Goal: Complete application form

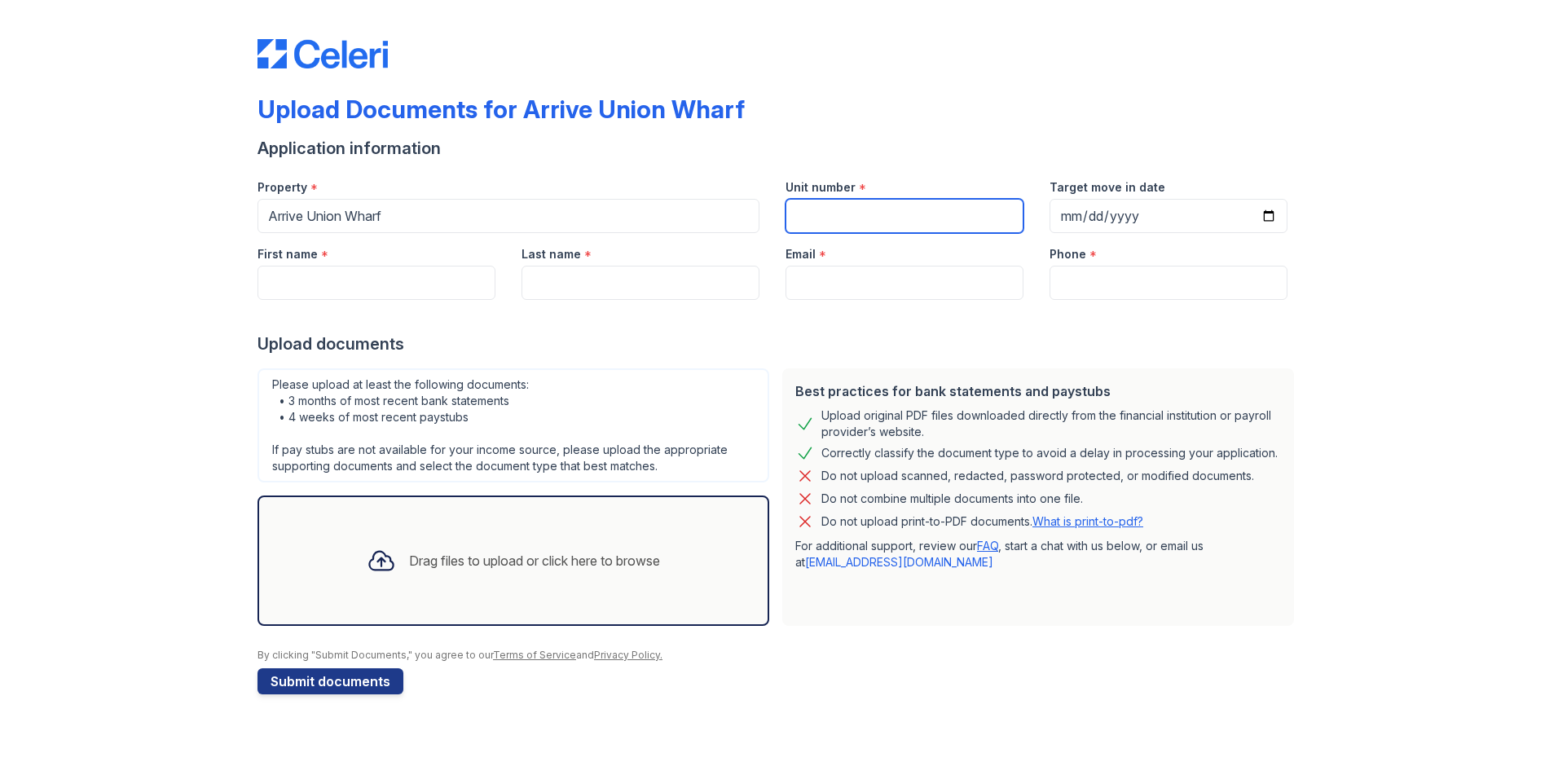
click at [815, 201] on input "Unit number" at bounding box center [904, 216] width 238 height 35
type input "407"
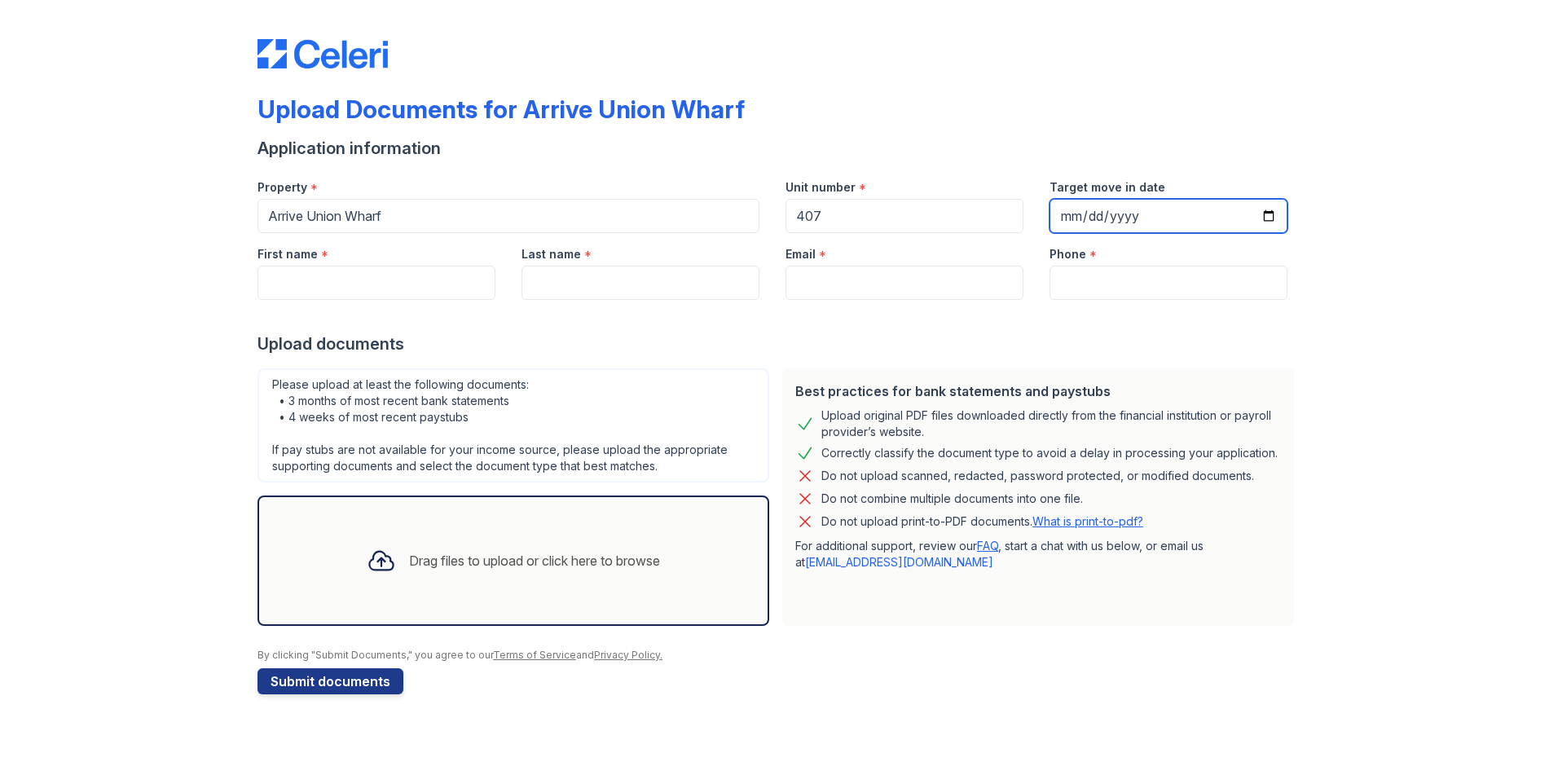
click at [1245, 209] on input "Target move in date" at bounding box center [1169, 216] width 238 height 35
type input "[DATE]"
click at [294, 271] on input "First name" at bounding box center [376, 282] width 238 height 35
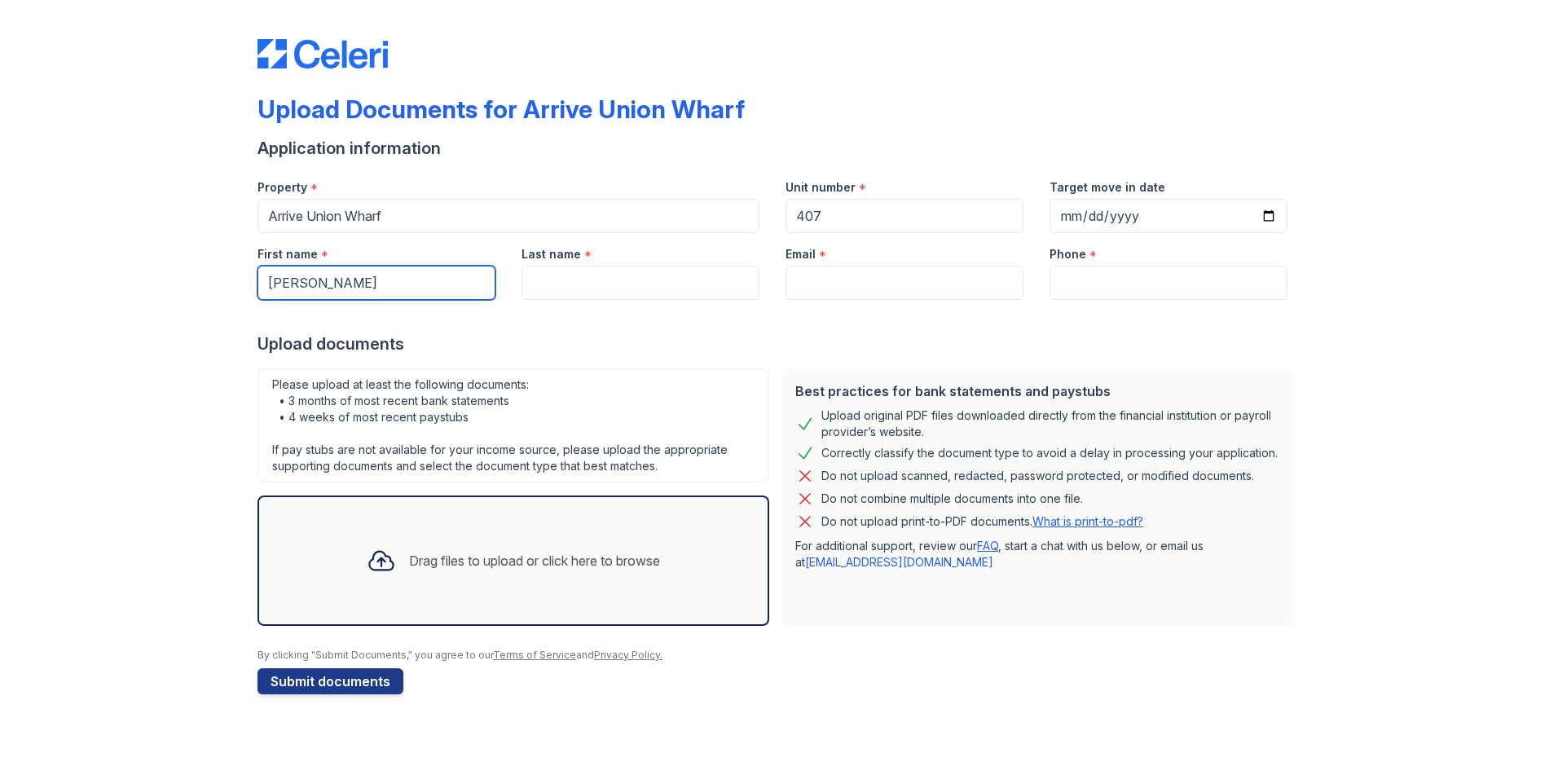
type input "[PERSON_NAME]"
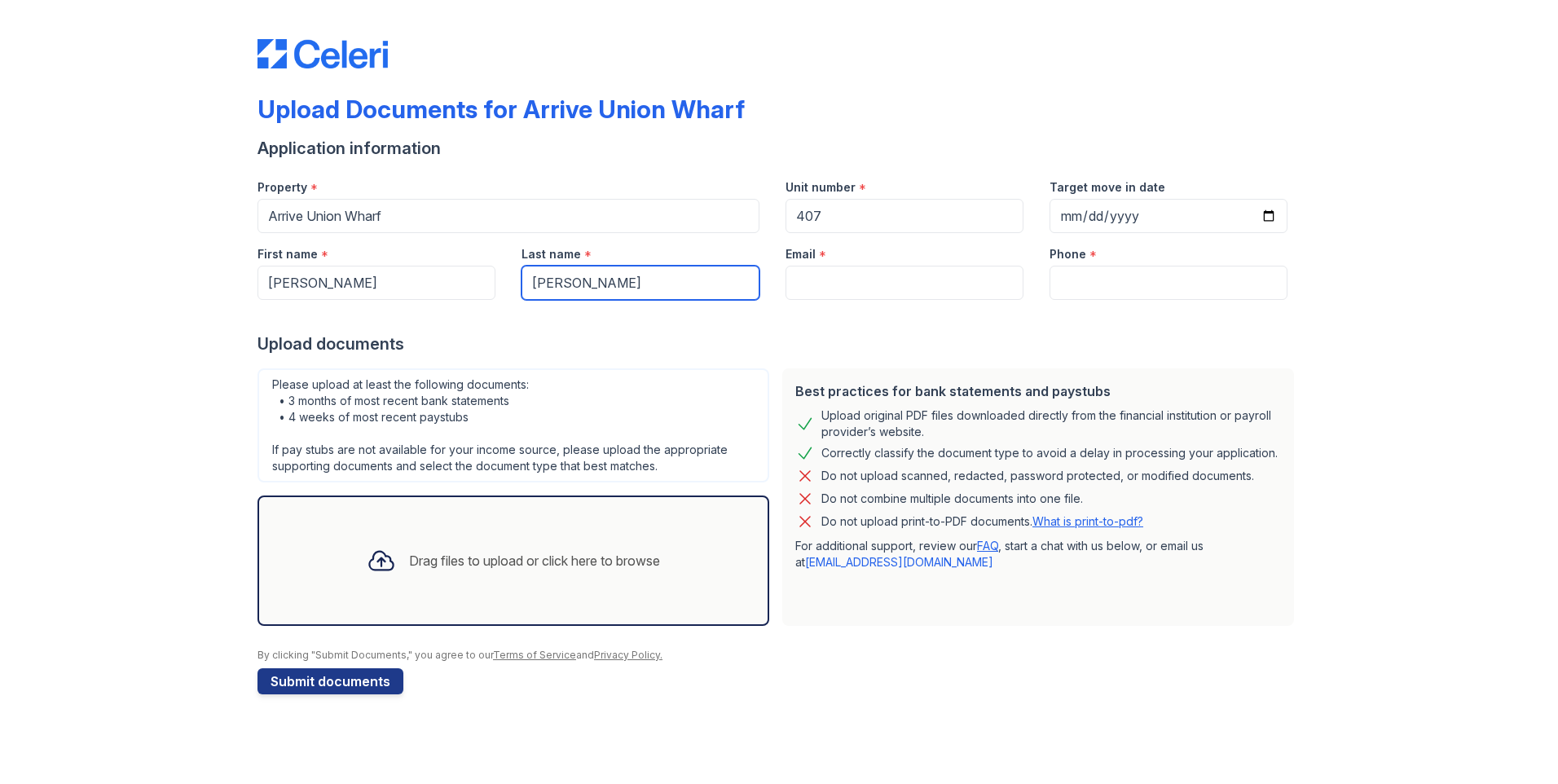
type input "[PERSON_NAME]"
click at [871, 303] on div at bounding box center [779, 316] width 1043 height 33
click at [871, 273] on input "Email" at bounding box center [904, 282] width 238 height 35
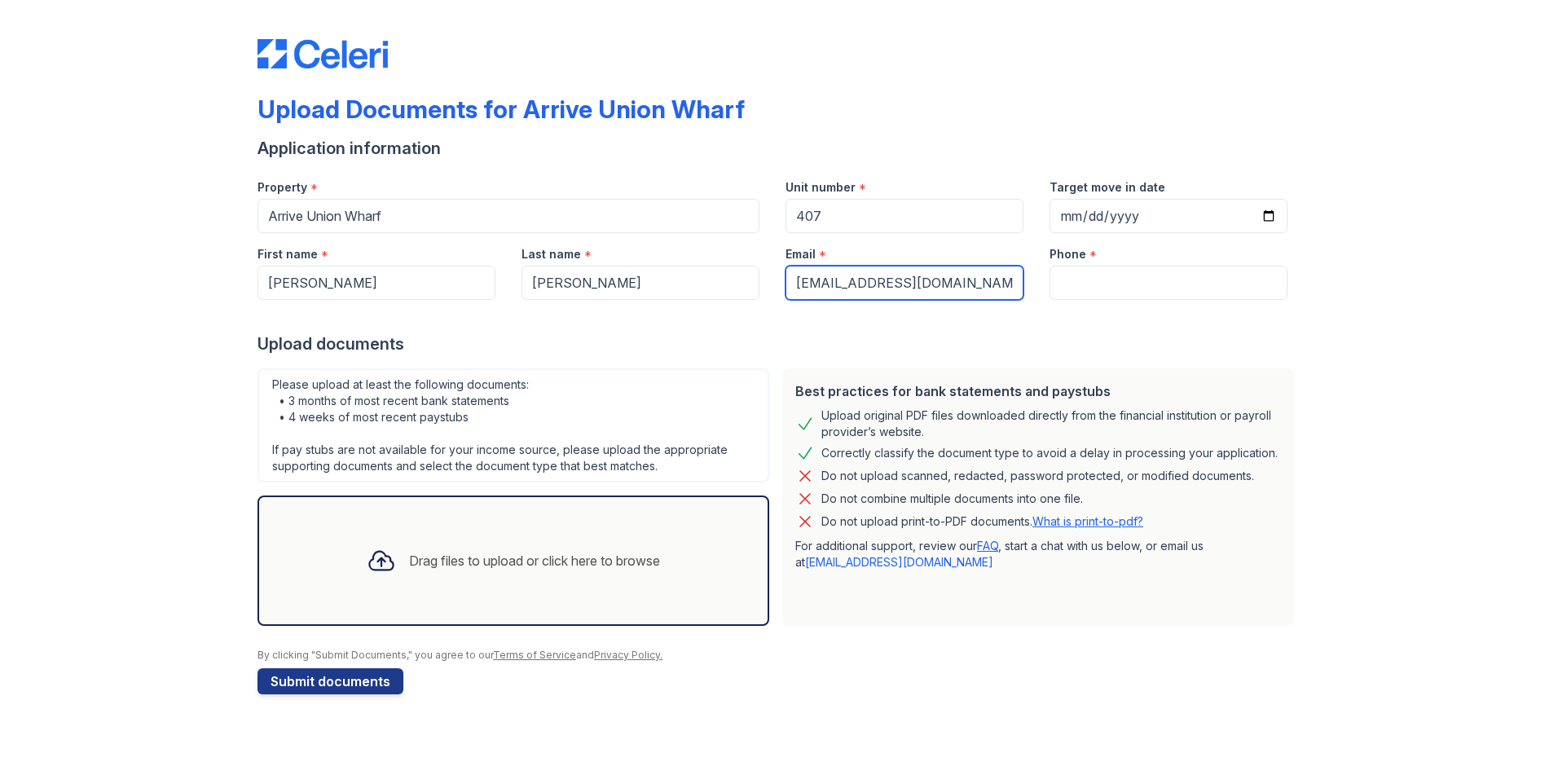
type input "[EMAIL_ADDRESS][DOMAIN_NAME]"
click at [1144, 278] on input "Phone" at bounding box center [1169, 282] width 238 height 35
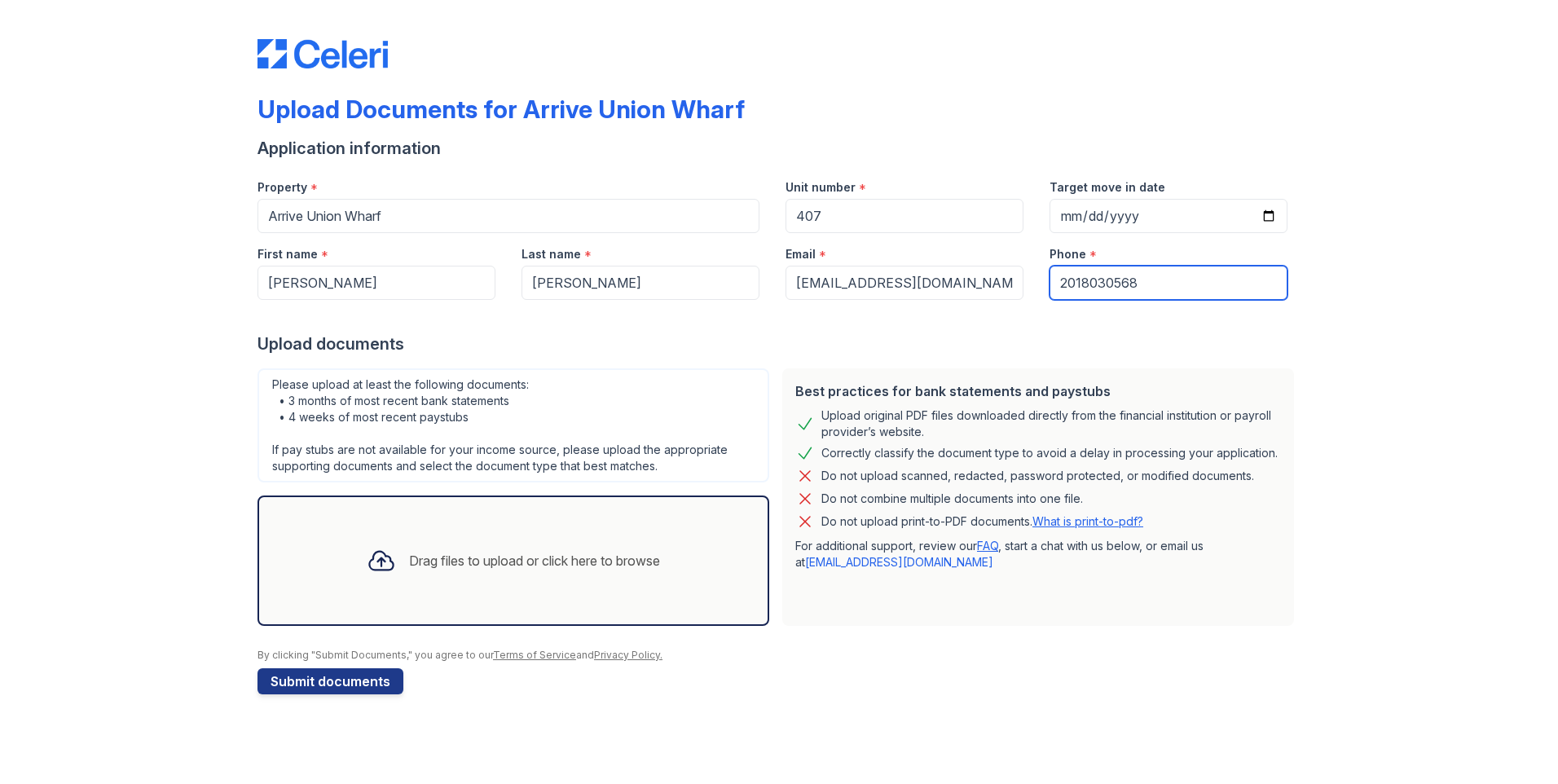
type input "2018030568"
click at [96, 314] on div "Upload Documents for Arrive Union Wharf Application information Property * Arri…" at bounding box center [779, 363] width 1506 height 727
click at [452, 539] on div "Upload Documents for Arrive Union Wharf Application information Property * Arri…" at bounding box center [779, 363] width 1506 height 727
click at [411, 564] on div "Drag files to upload or click here to browse" at bounding box center [534, 560] width 251 height 20
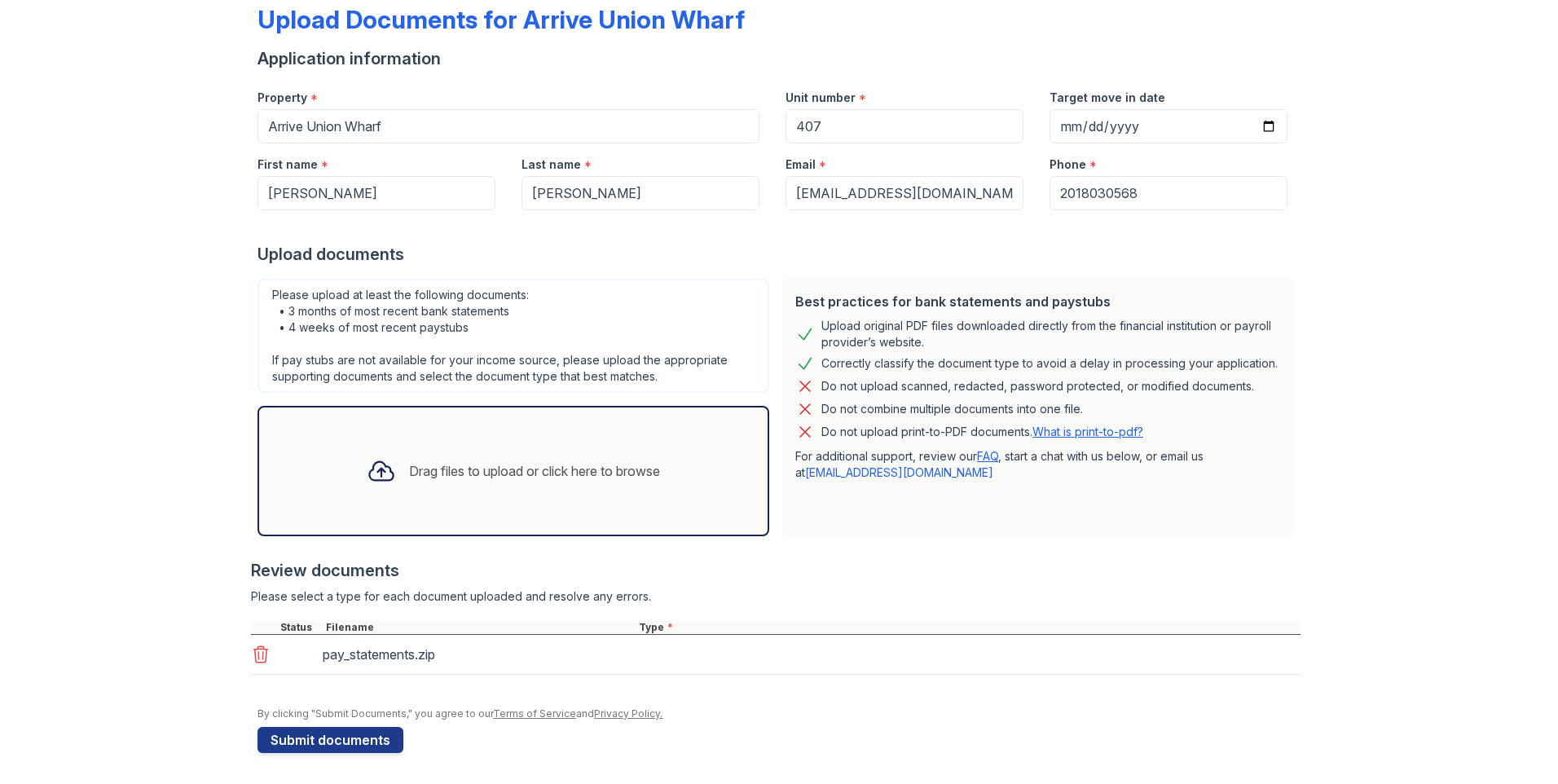
scroll to position [91, 0]
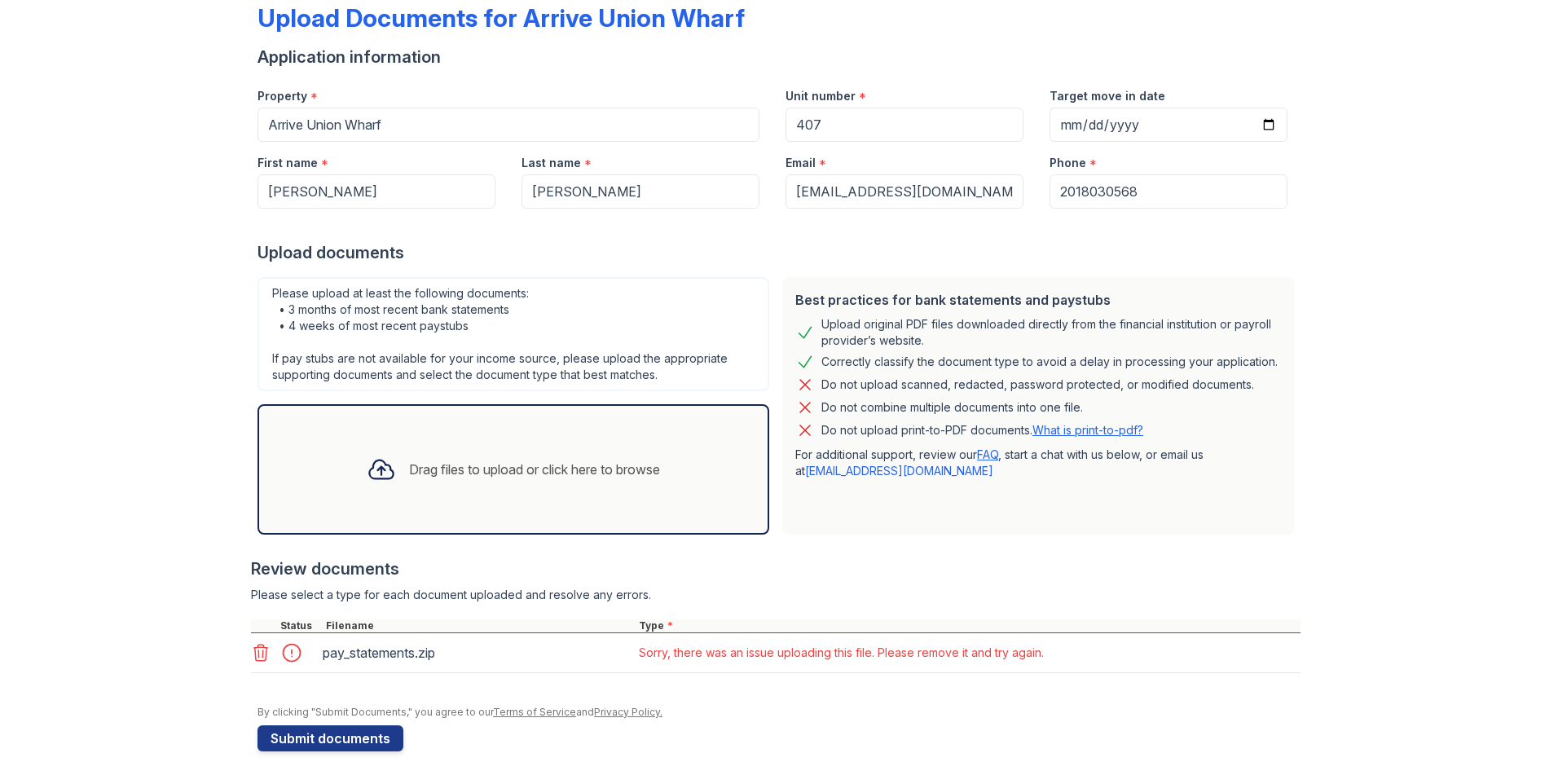
click at [252, 607] on icon at bounding box center [260, 652] width 20 height 20
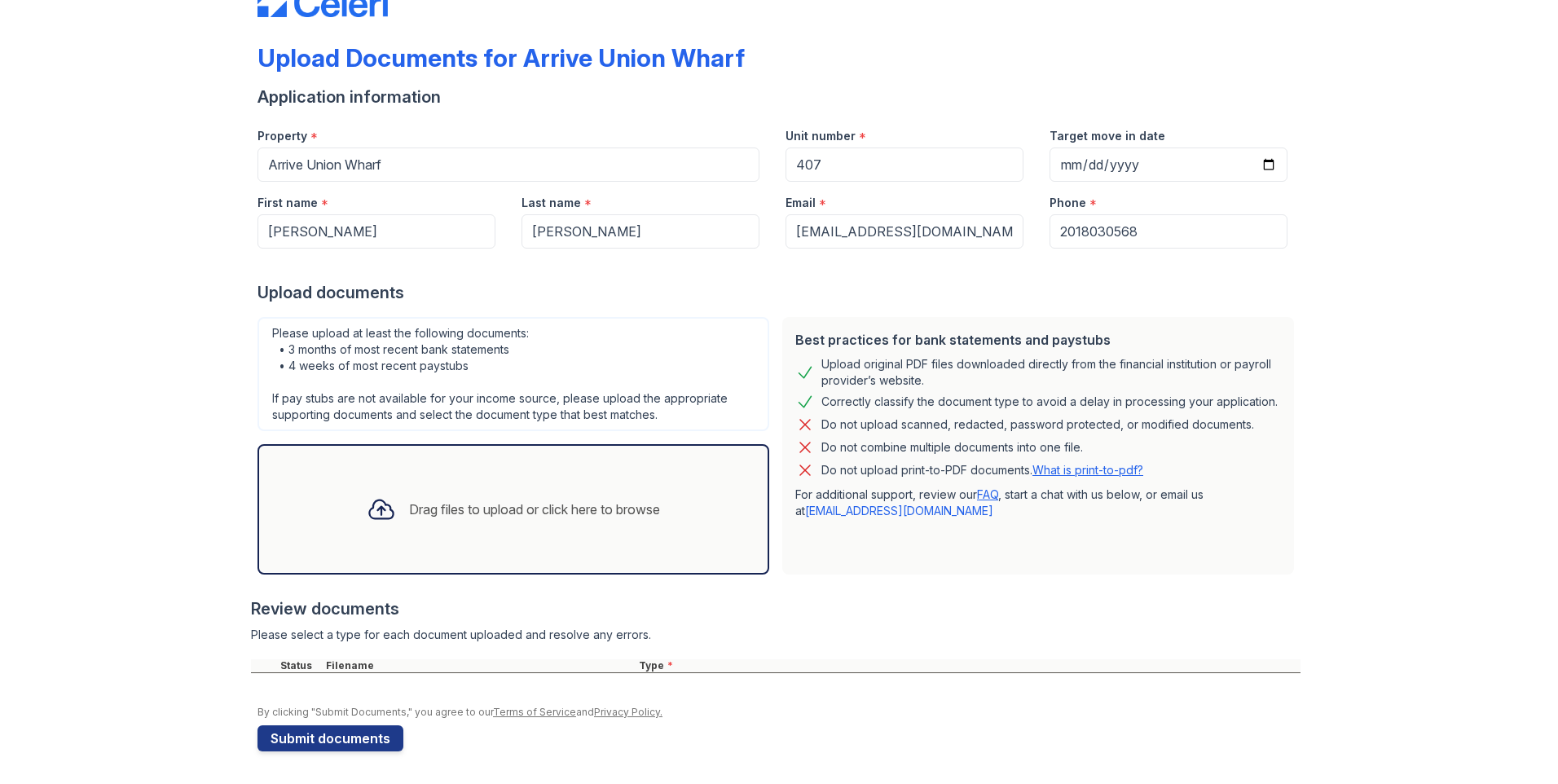
scroll to position [51, 0]
click at [439, 509] on div "Drag files to upload or click here to browse" at bounding box center [534, 509] width 251 height 20
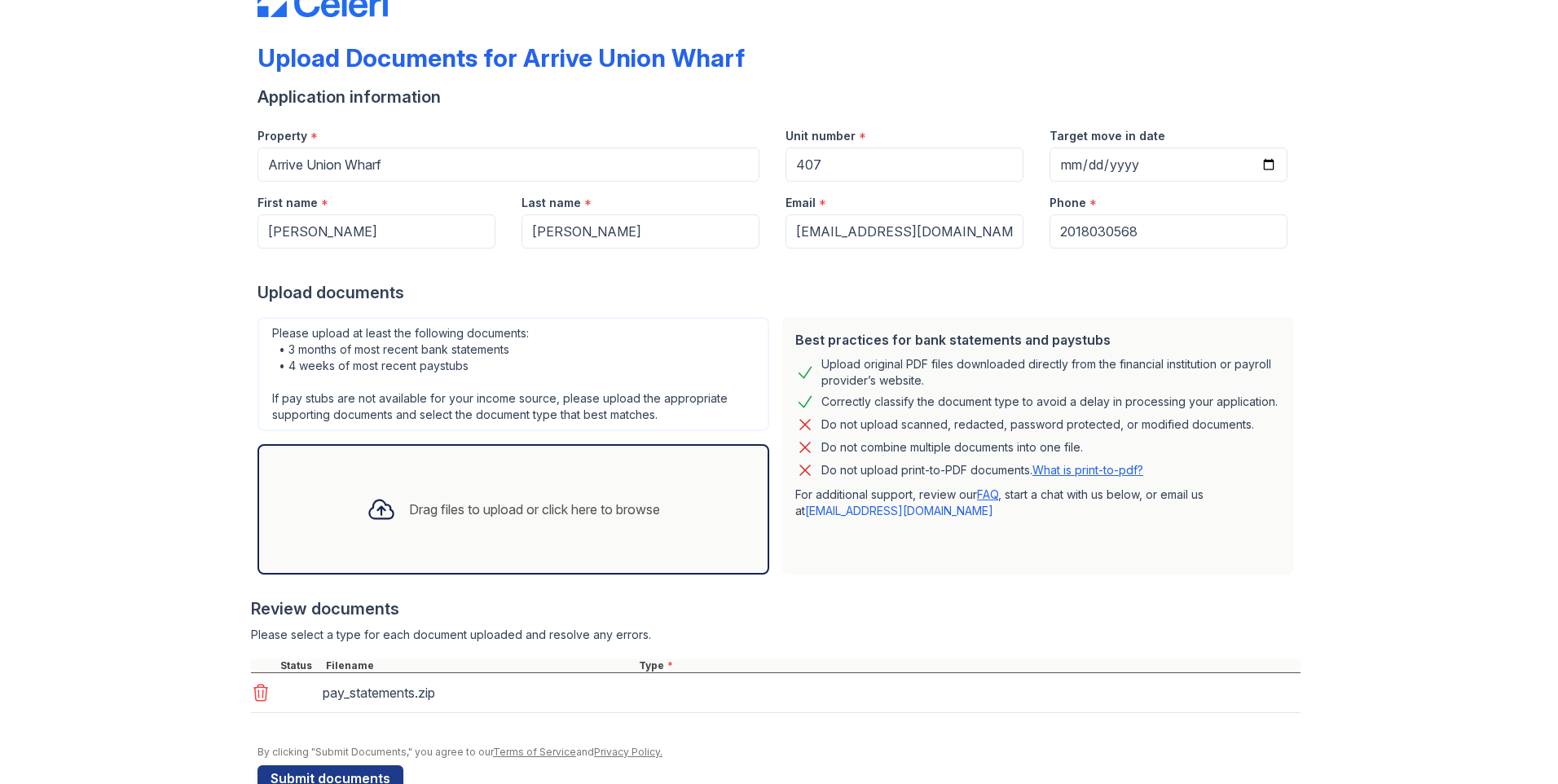
scroll to position [91, 0]
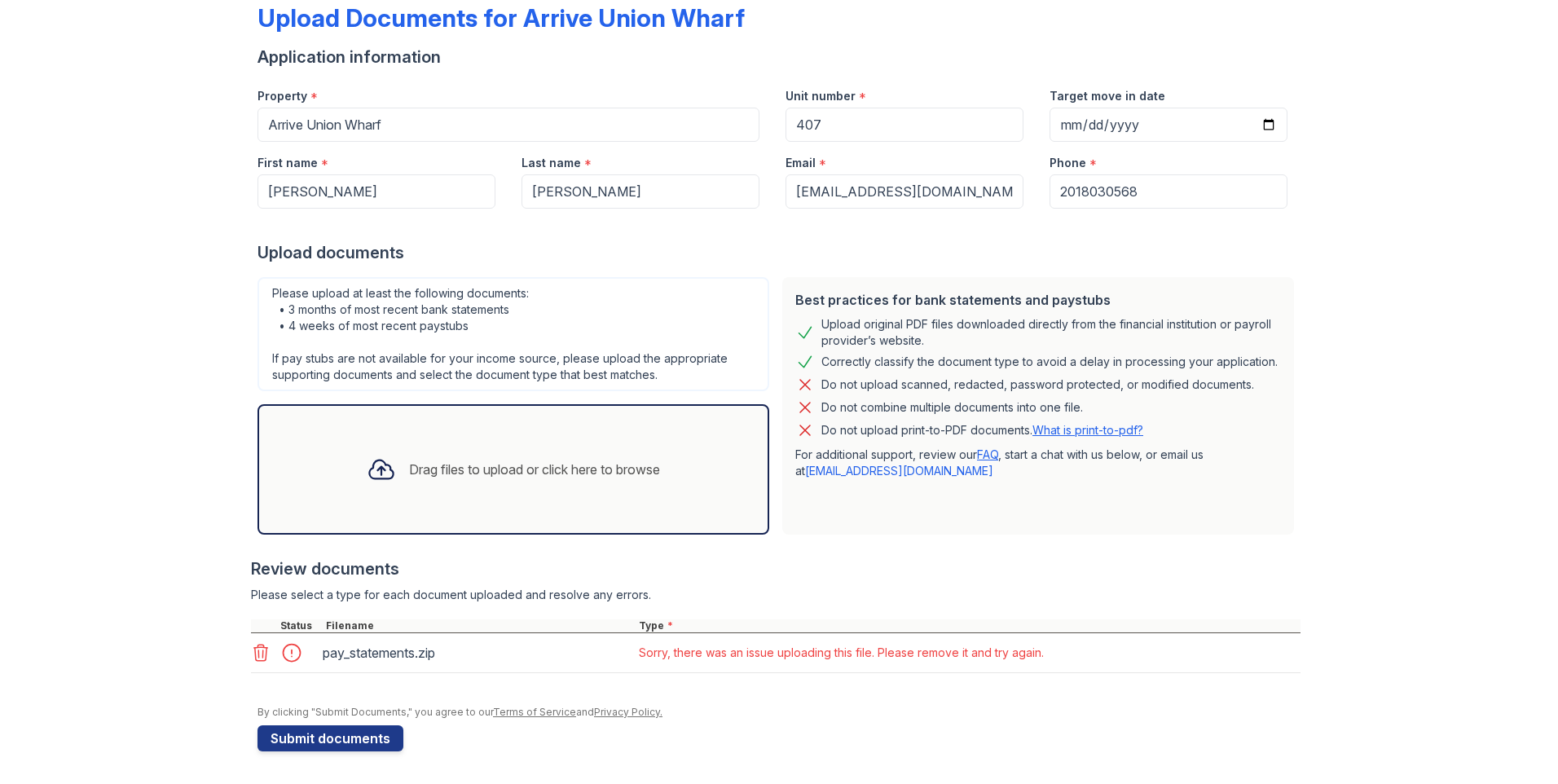
click at [255, 607] on icon at bounding box center [261, 652] width 14 height 16
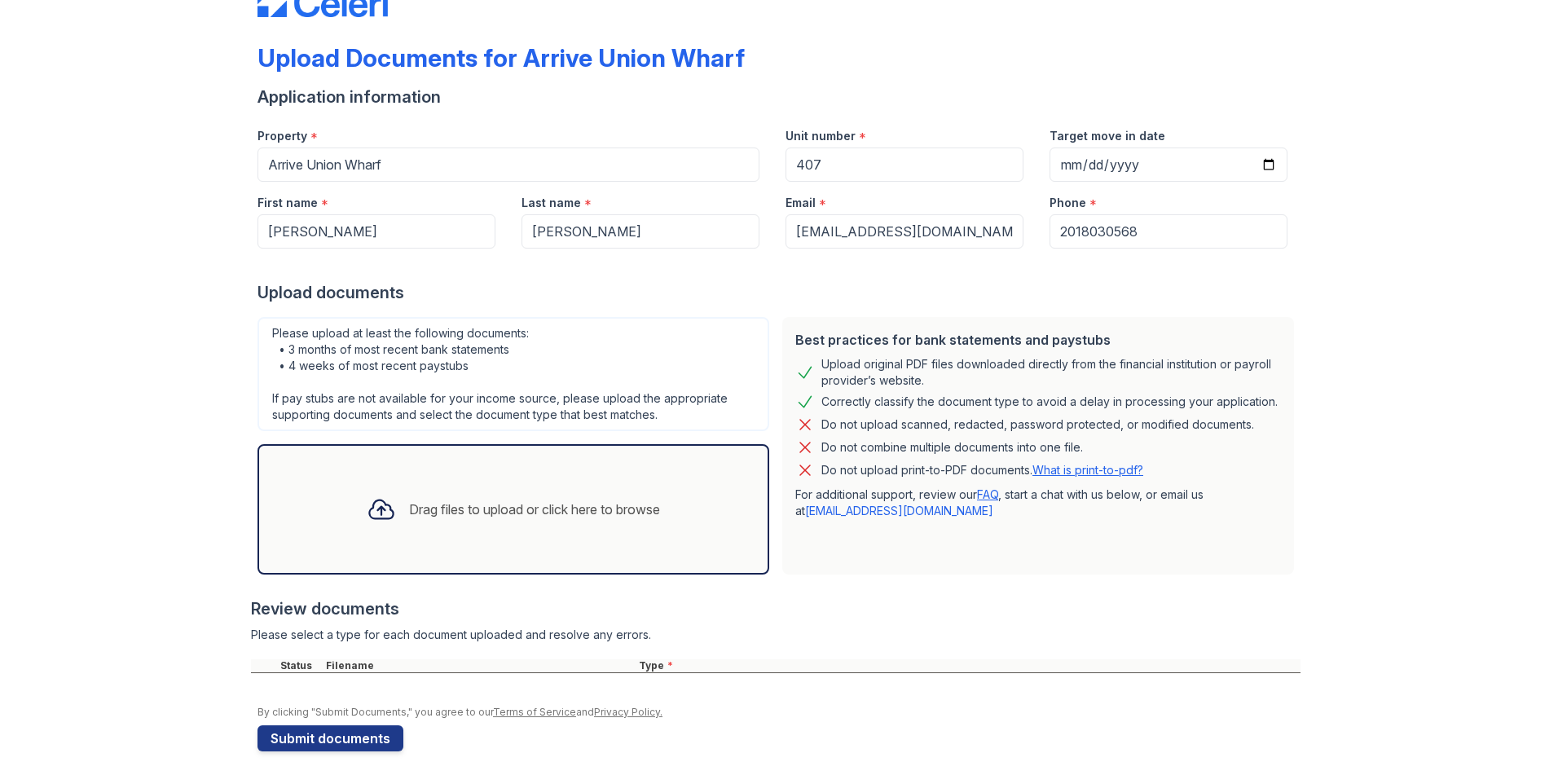
click at [477, 512] on div "Drag files to upload or click here to browse" at bounding box center [534, 509] width 251 height 20
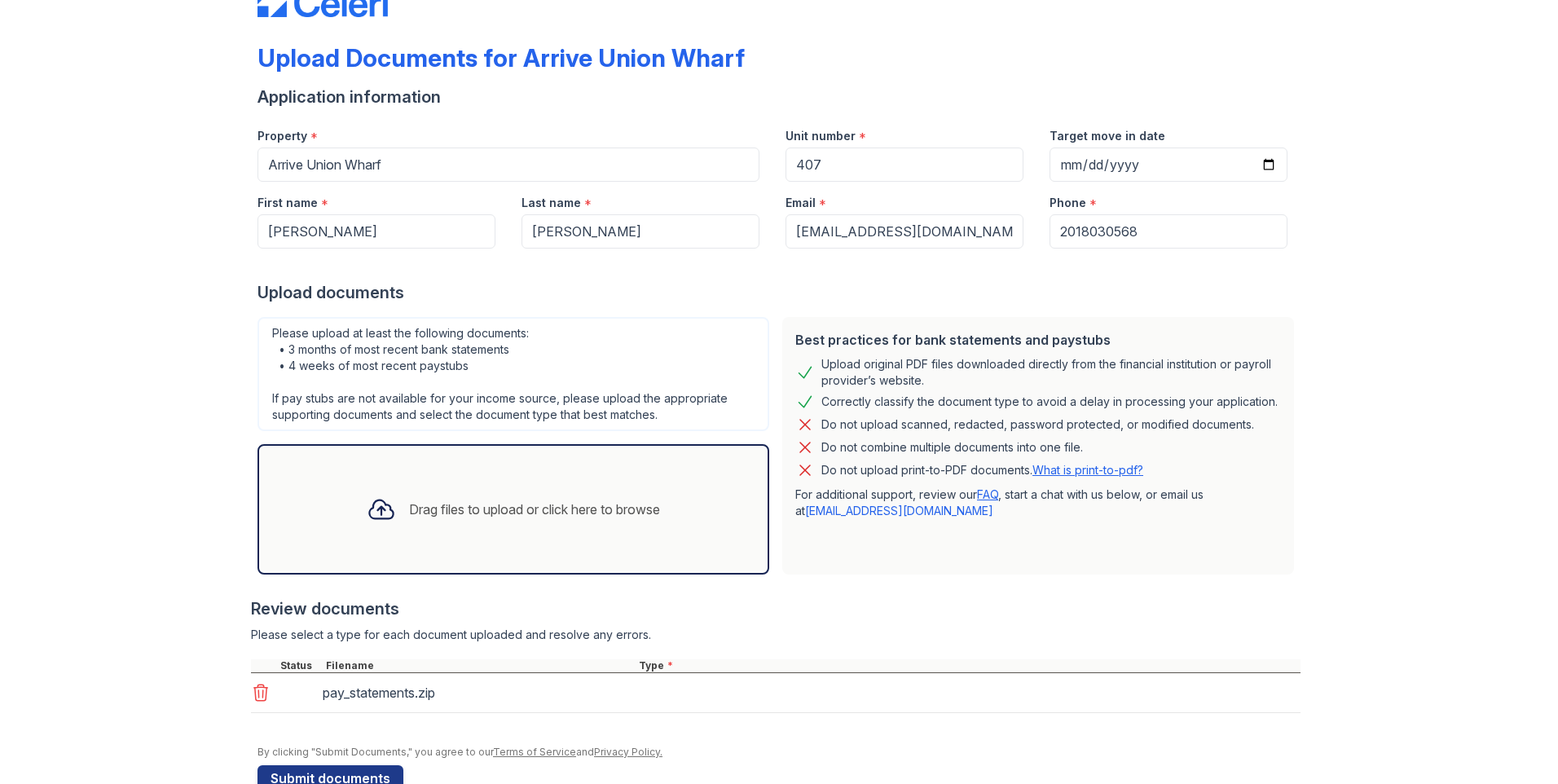
scroll to position [91, 0]
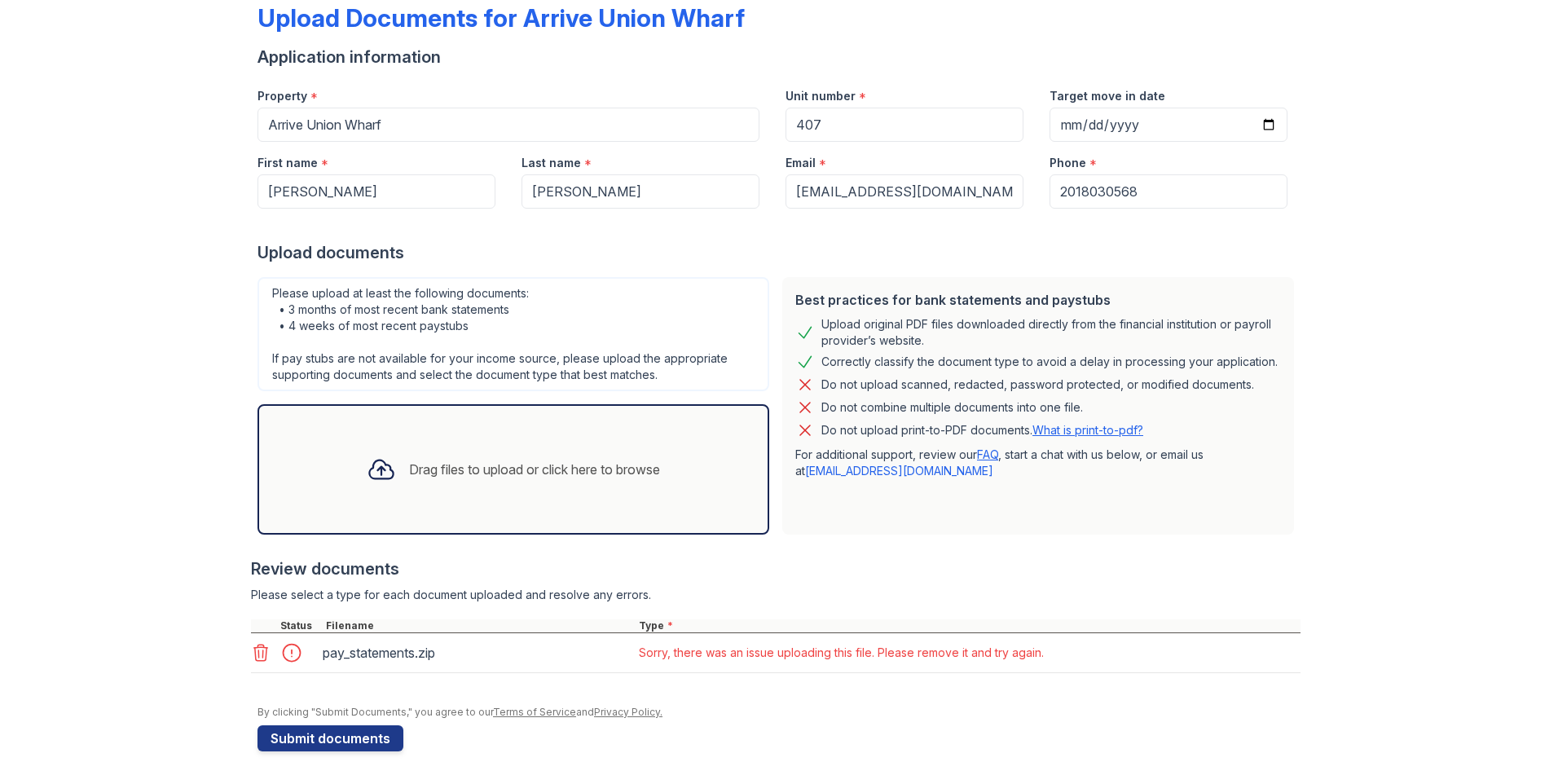
click at [286, 607] on div at bounding box center [296, 652] width 46 height 23
click at [257, 607] on icon at bounding box center [261, 652] width 14 height 16
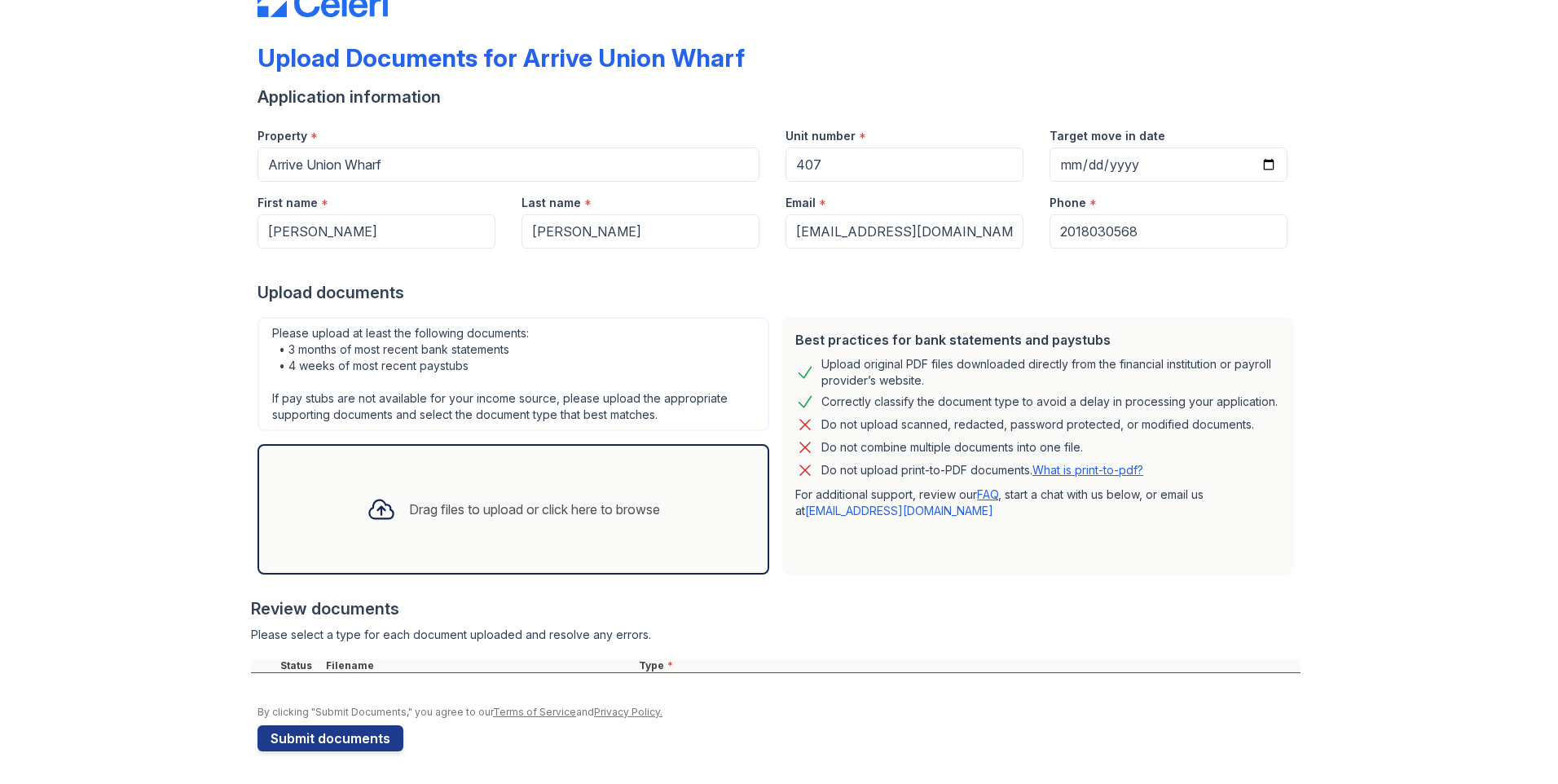
scroll to position [51, 0]
click at [376, 512] on icon at bounding box center [381, 509] width 30 height 30
click at [454, 503] on div "Drag files to upload or click here to browse" at bounding box center [534, 509] width 251 height 20
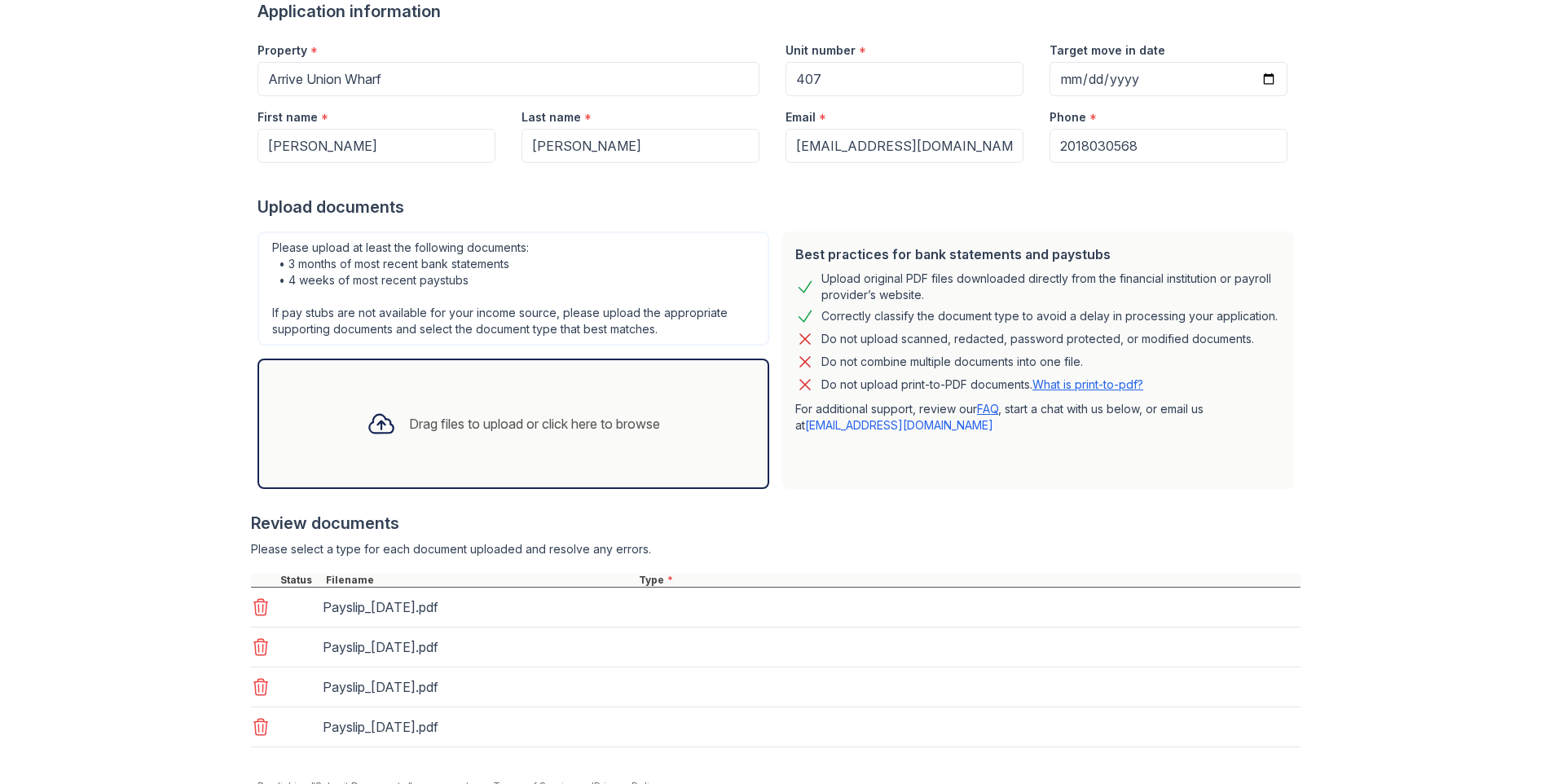
scroll to position [211, 0]
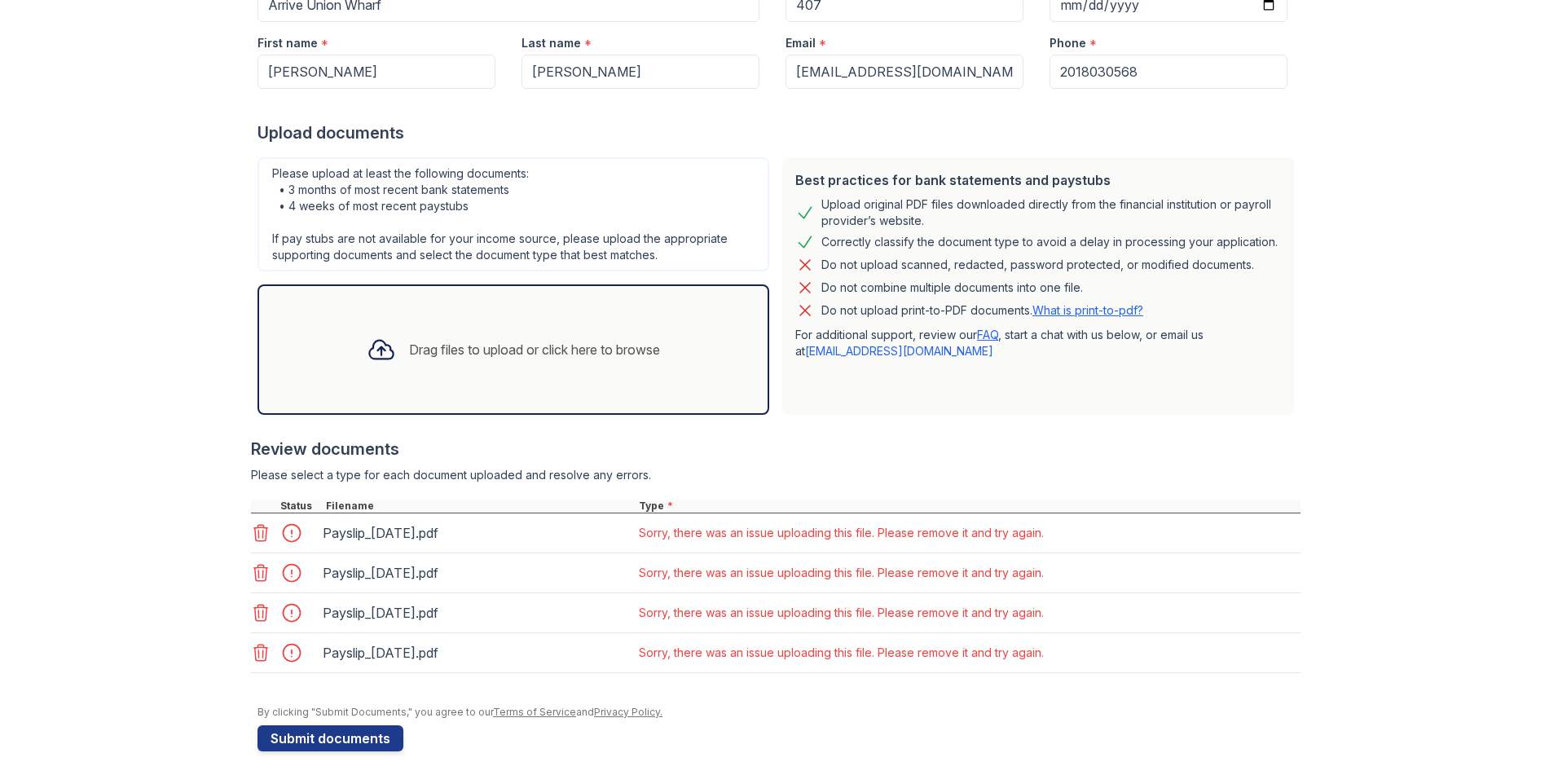
click at [287, 532] on div at bounding box center [296, 533] width 46 height 23
click at [254, 537] on icon at bounding box center [260, 533] width 20 height 20
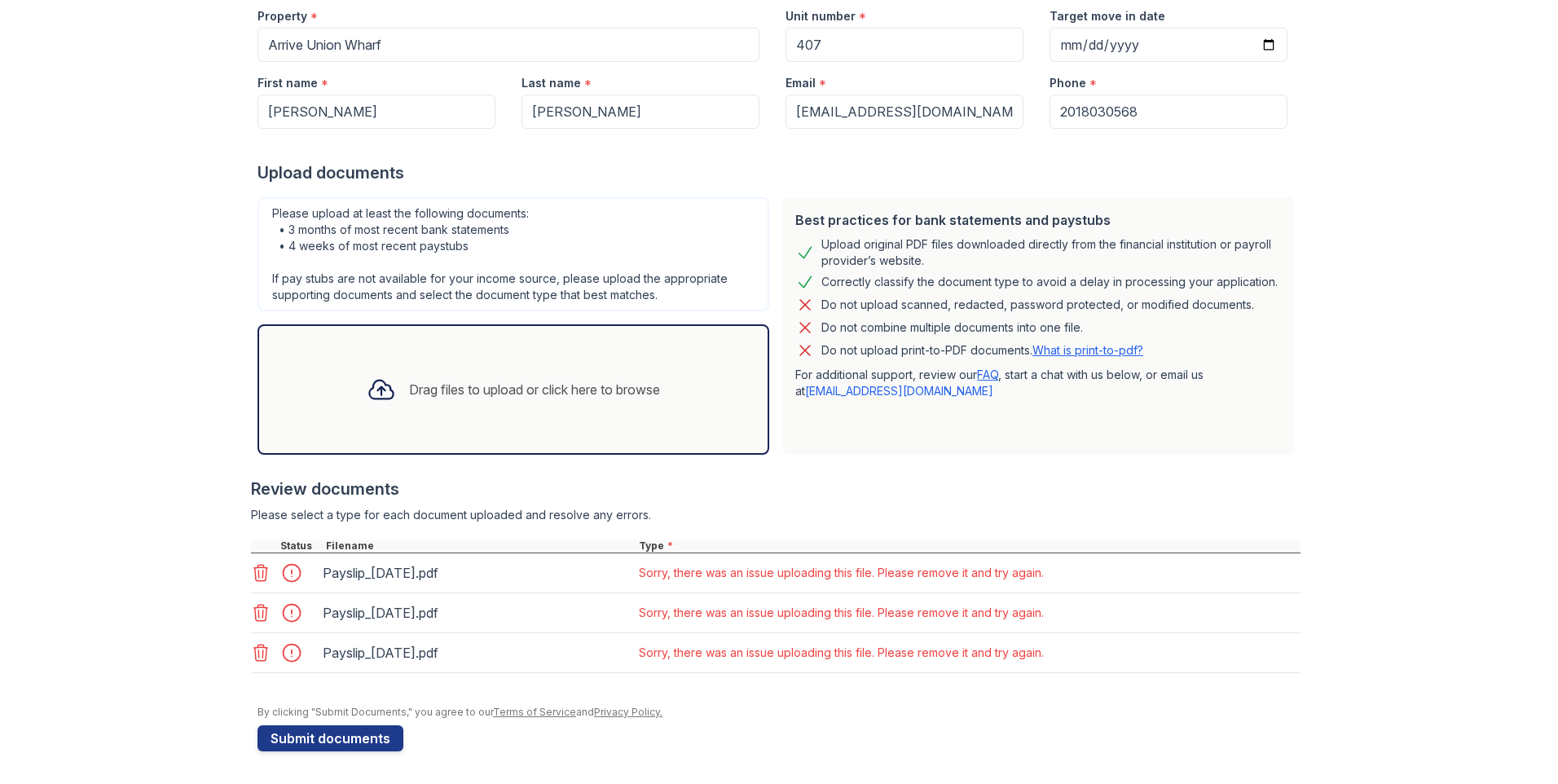
click at [255, 570] on icon at bounding box center [261, 572] width 14 height 16
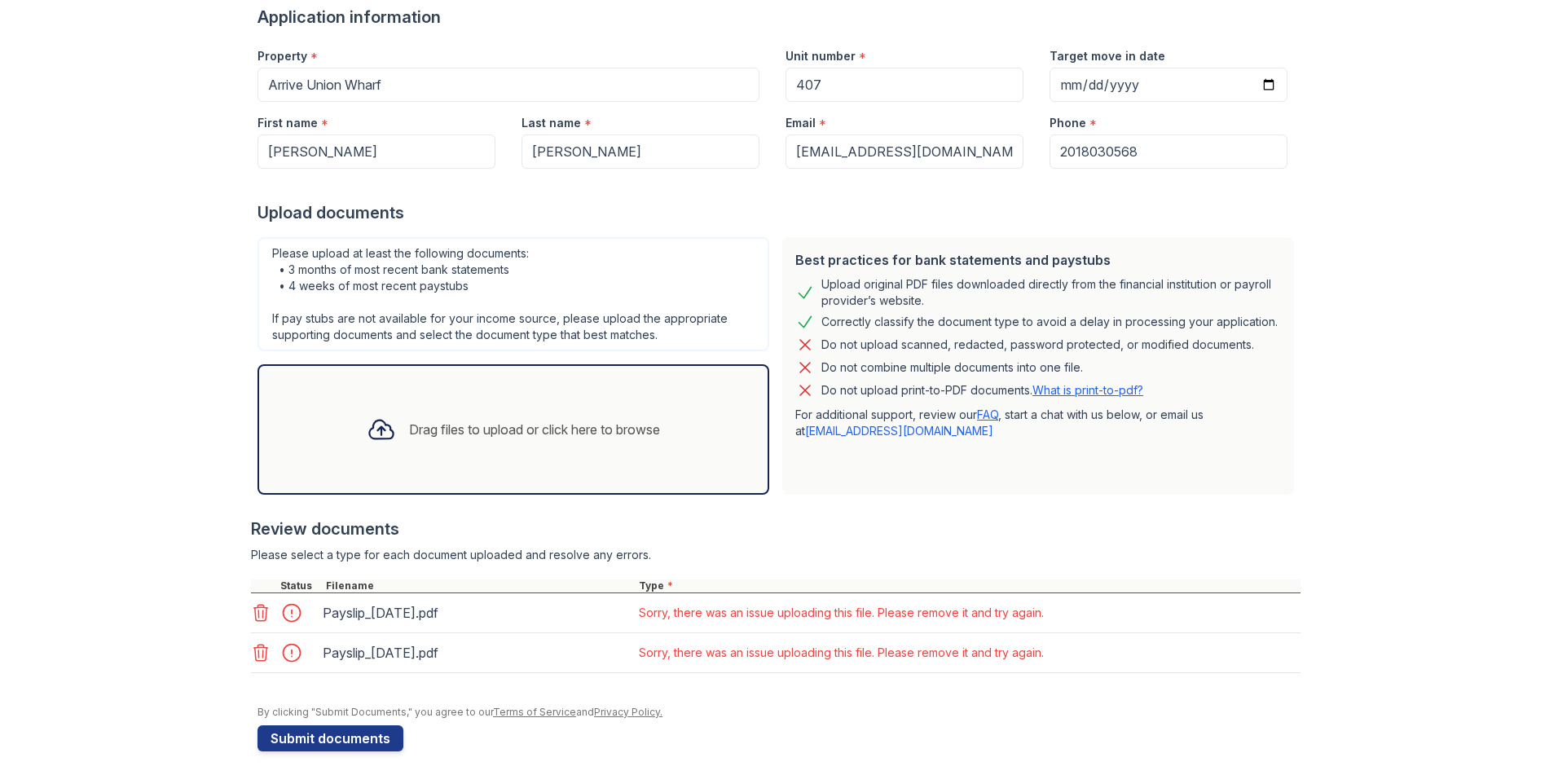
click at [251, 607] on icon at bounding box center [260, 613] width 20 height 20
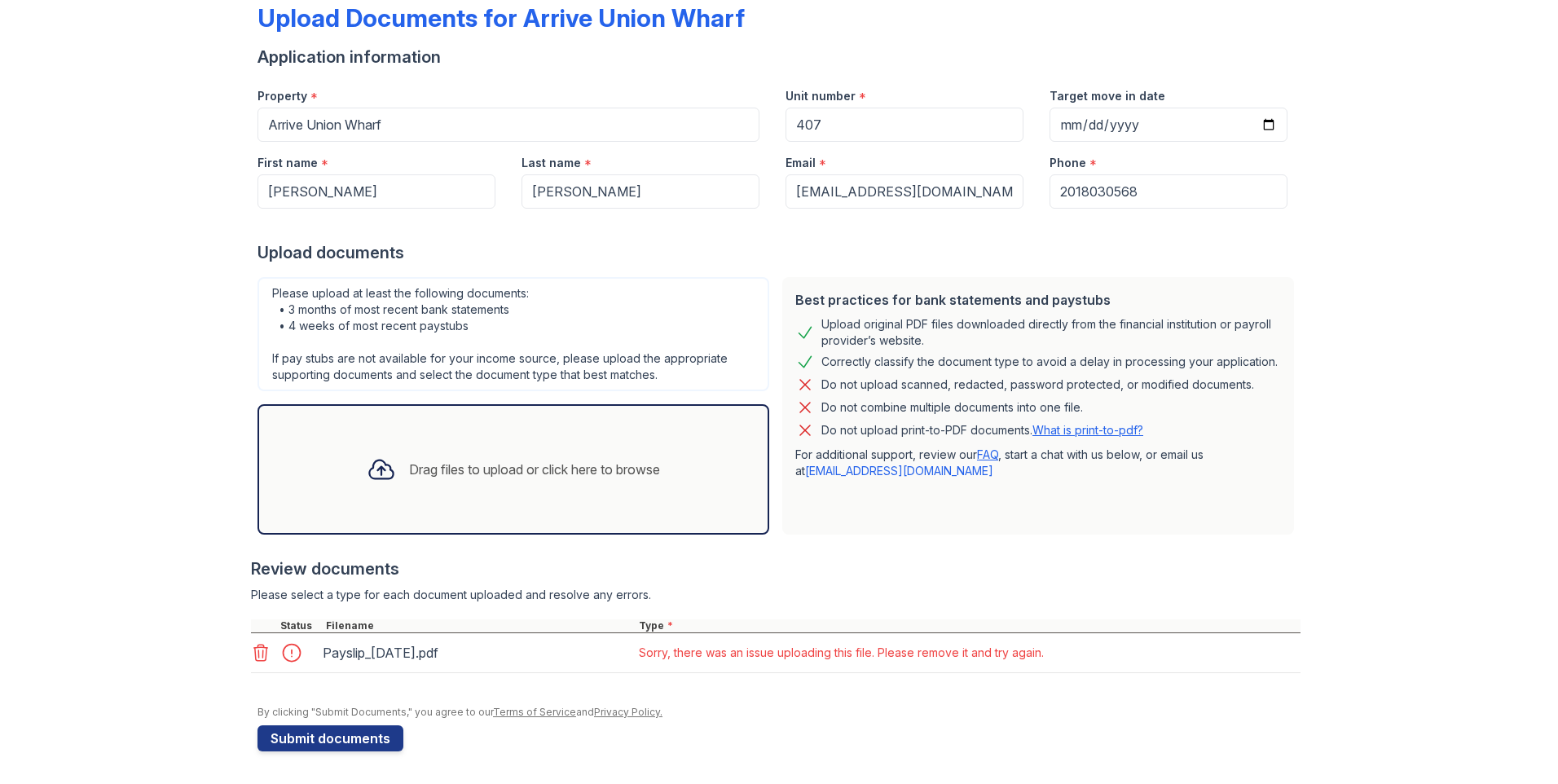
click at [256, 607] on icon at bounding box center [260, 652] width 20 height 20
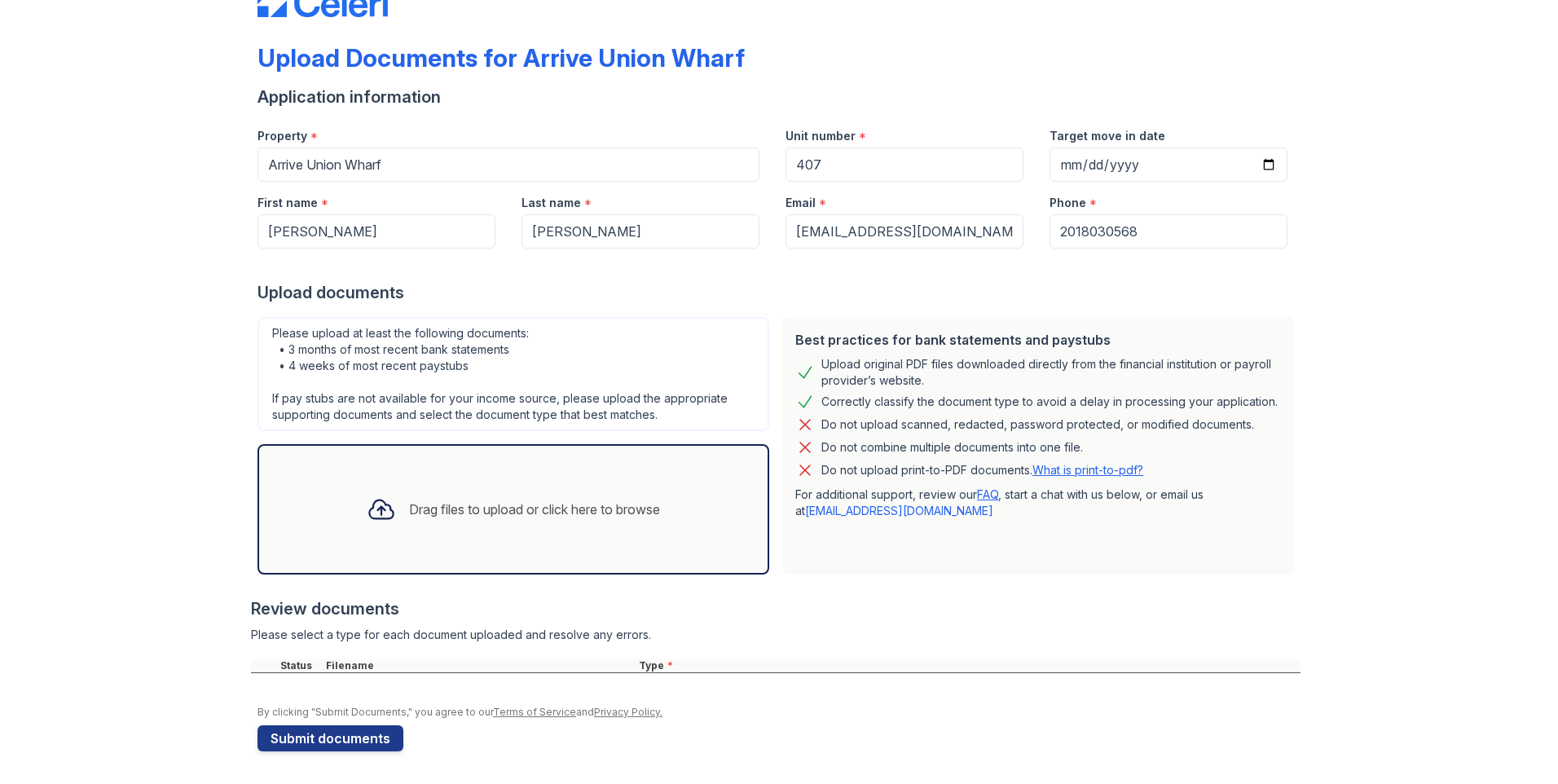
click at [421, 508] on div "Drag files to upload or click here to browse" at bounding box center [534, 509] width 251 height 20
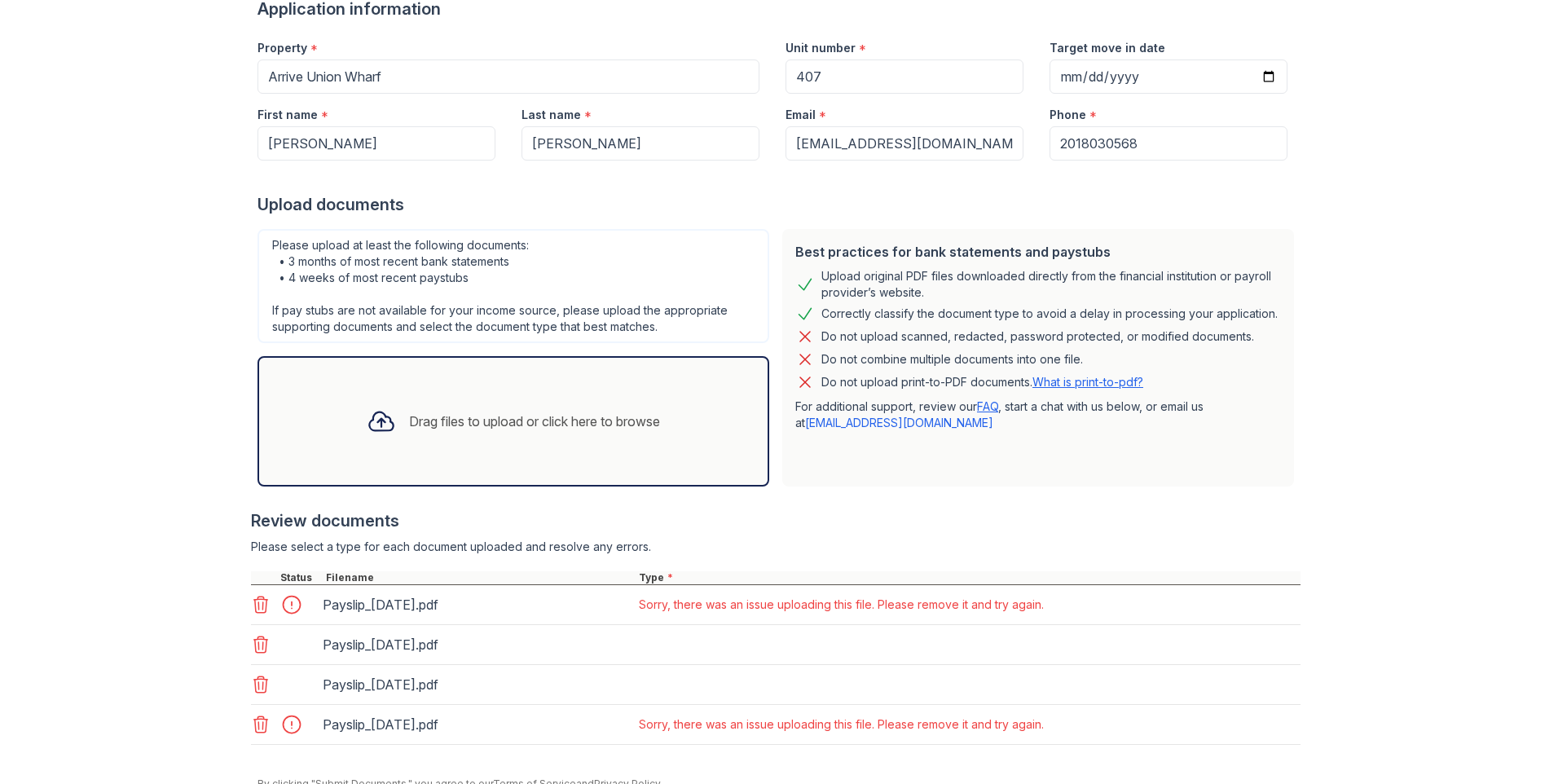
scroll to position [211, 0]
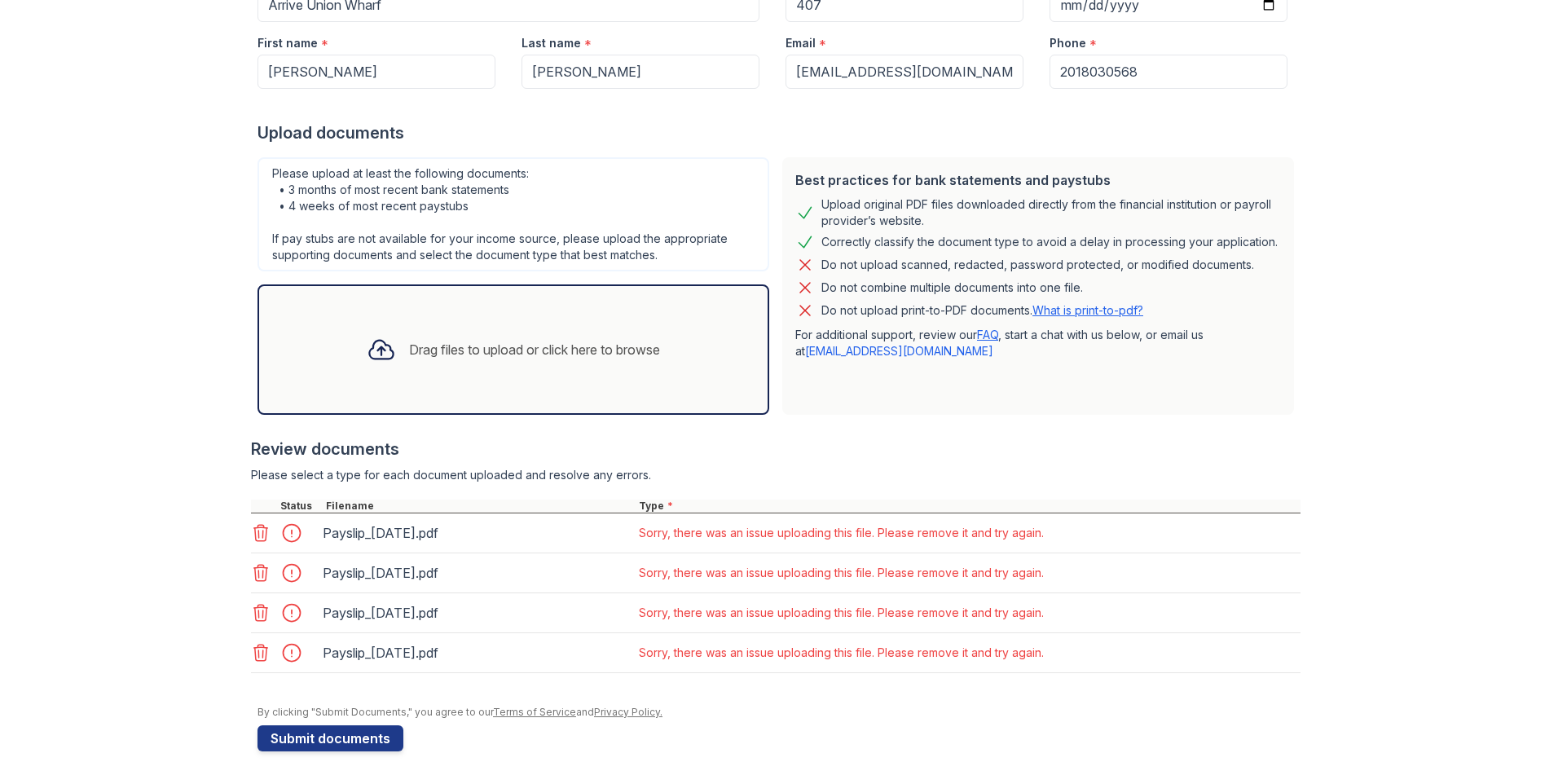
click at [251, 530] on icon at bounding box center [260, 533] width 20 height 20
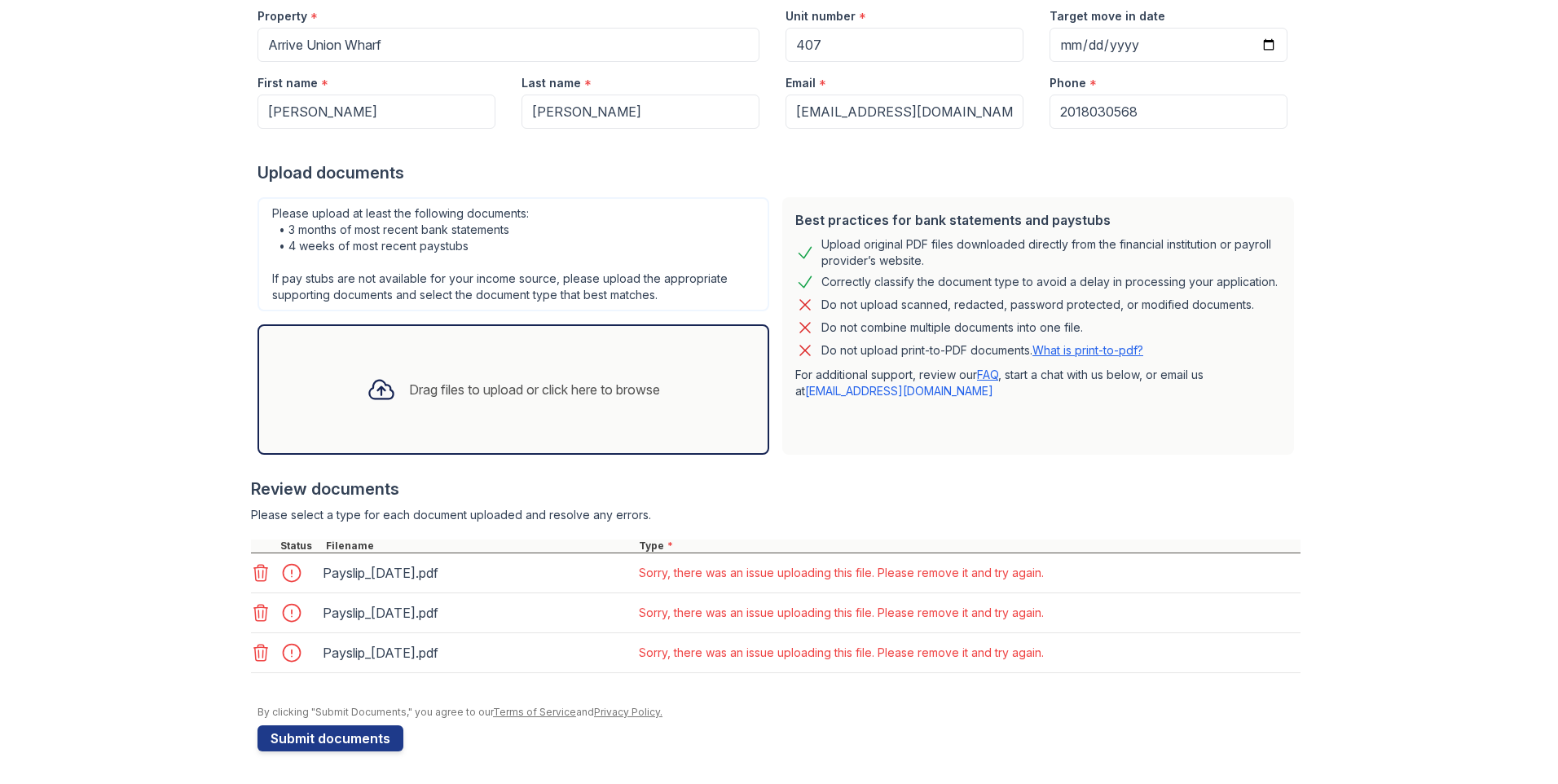
click at [255, 568] on icon at bounding box center [260, 573] width 20 height 20
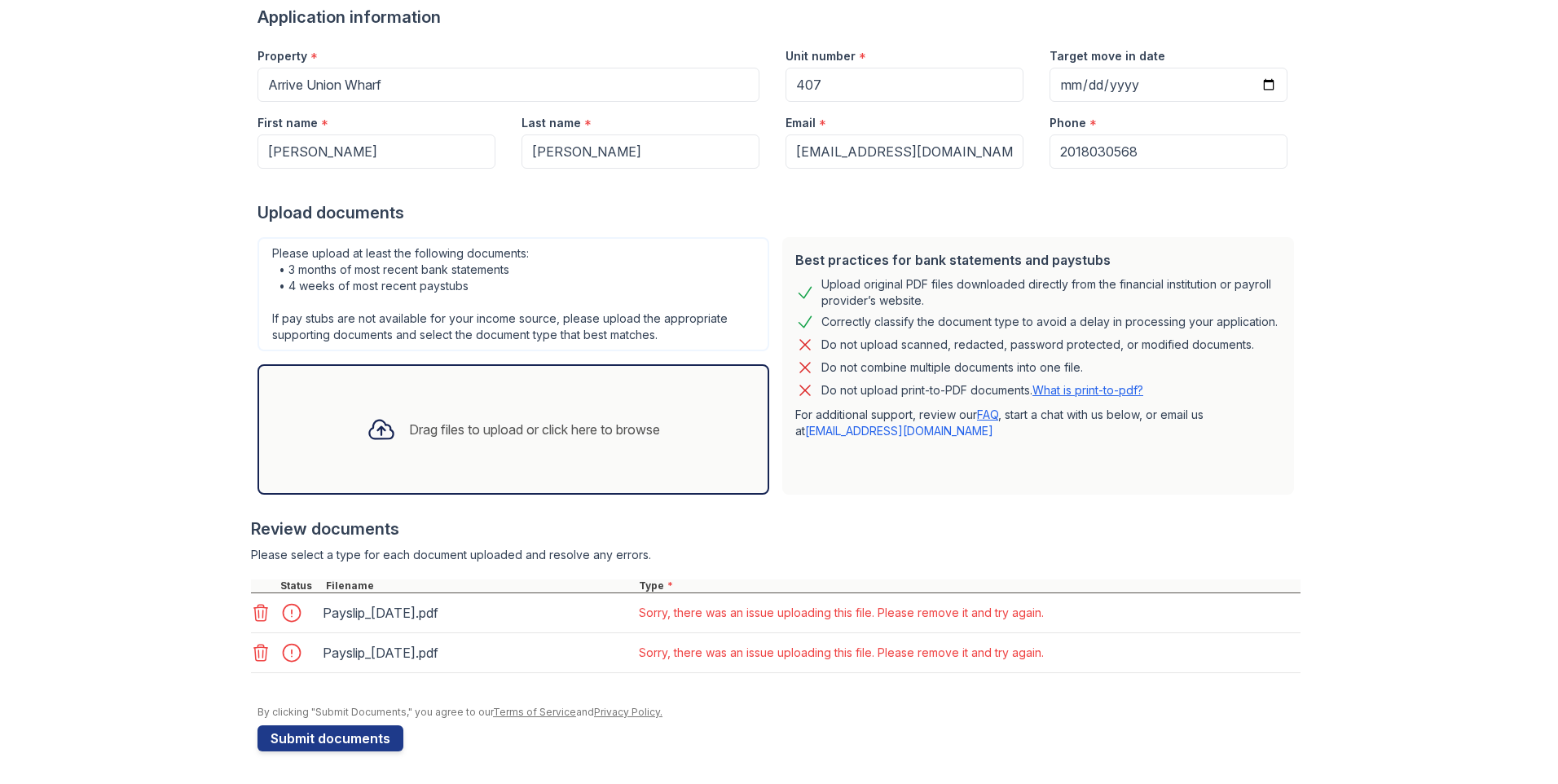
click at [253, 607] on icon at bounding box center [260, 613] width 20 height 20
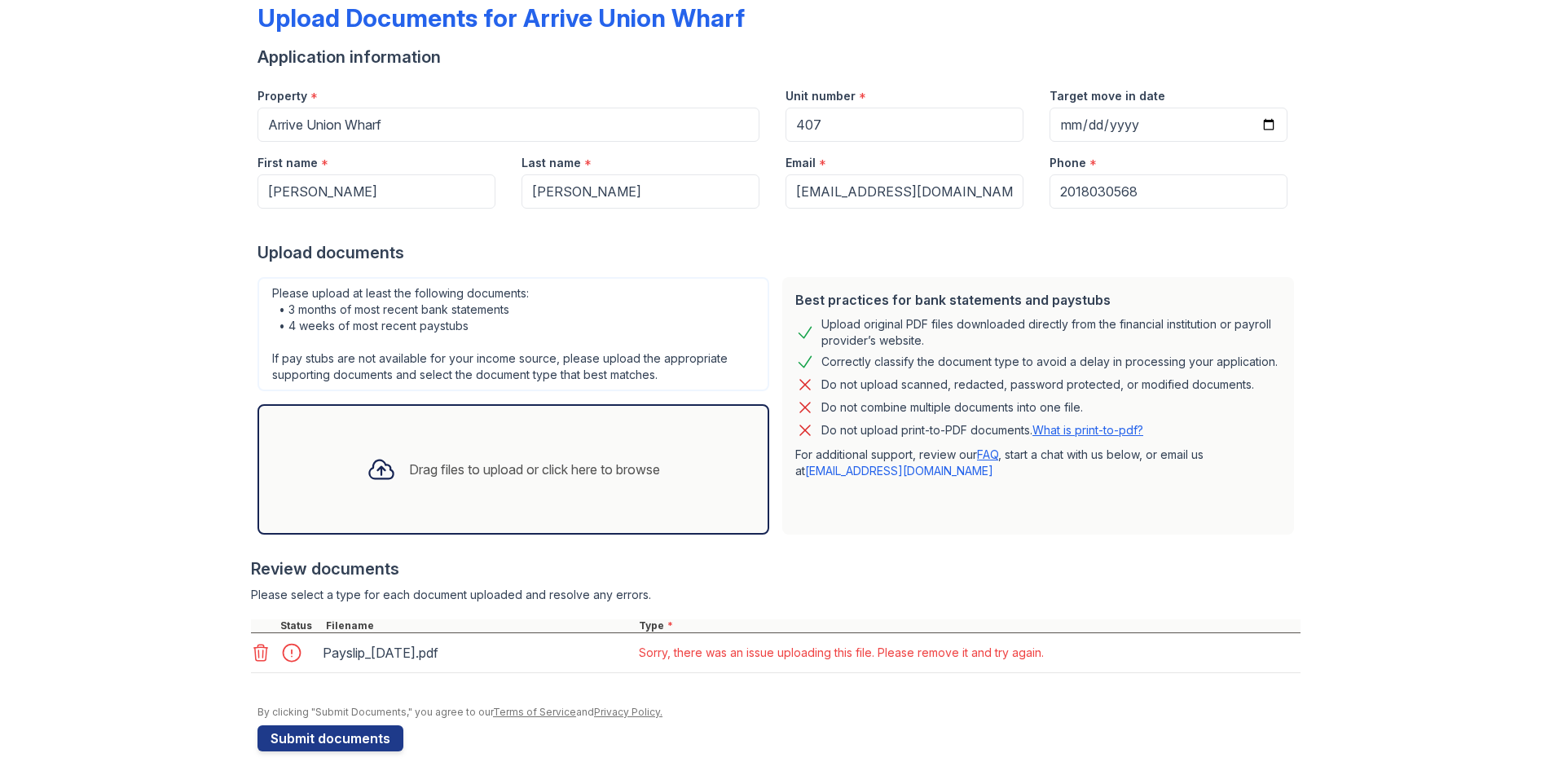
scroll to position [91, 0]
click at [255, 607] on icon at bounding box center [260, 652] width 20 height 20
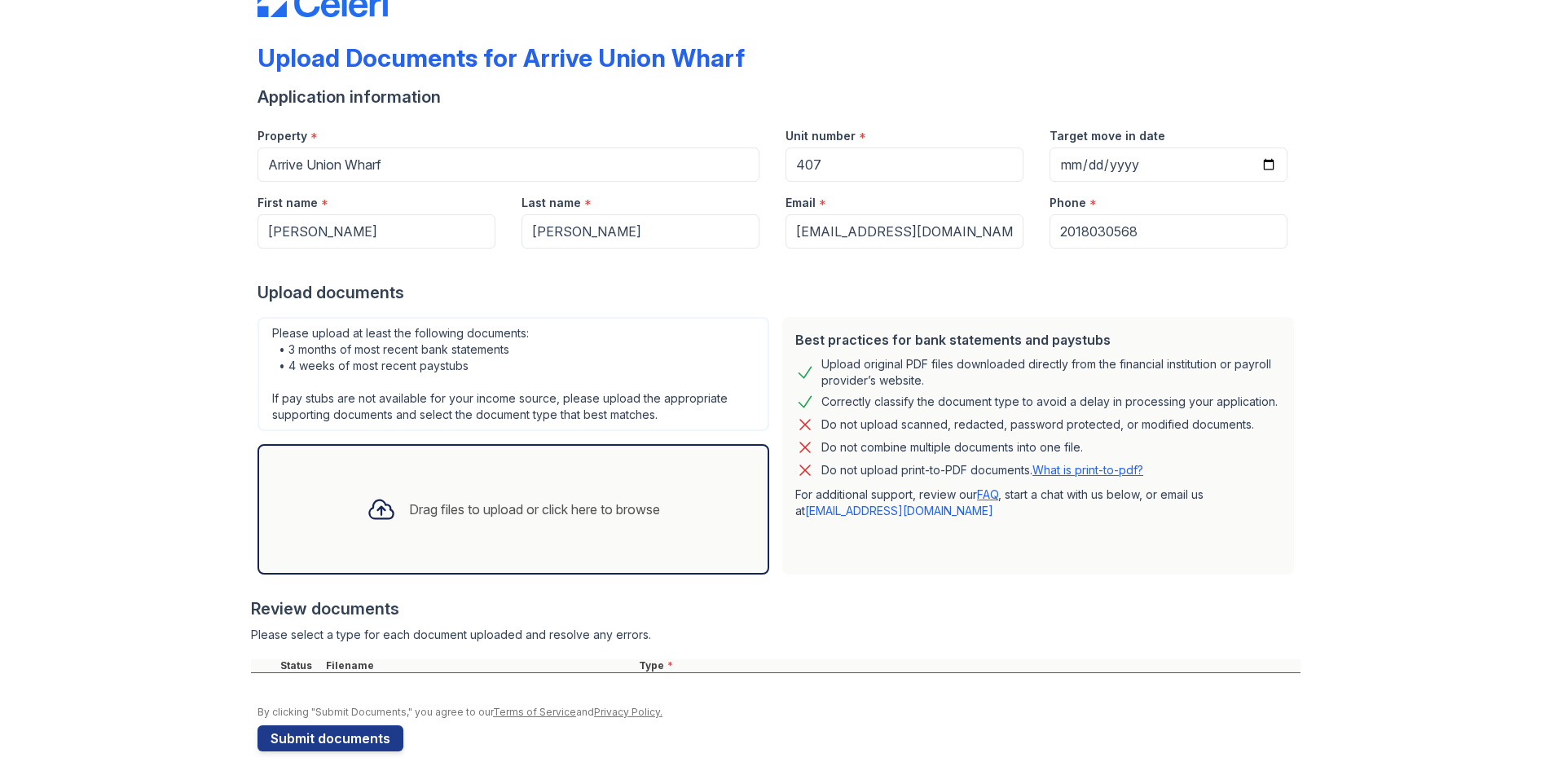
click at [490, 504] on div "Drag files to upload or click here to browse" at bounding box center [534, 509] width 251 height 20
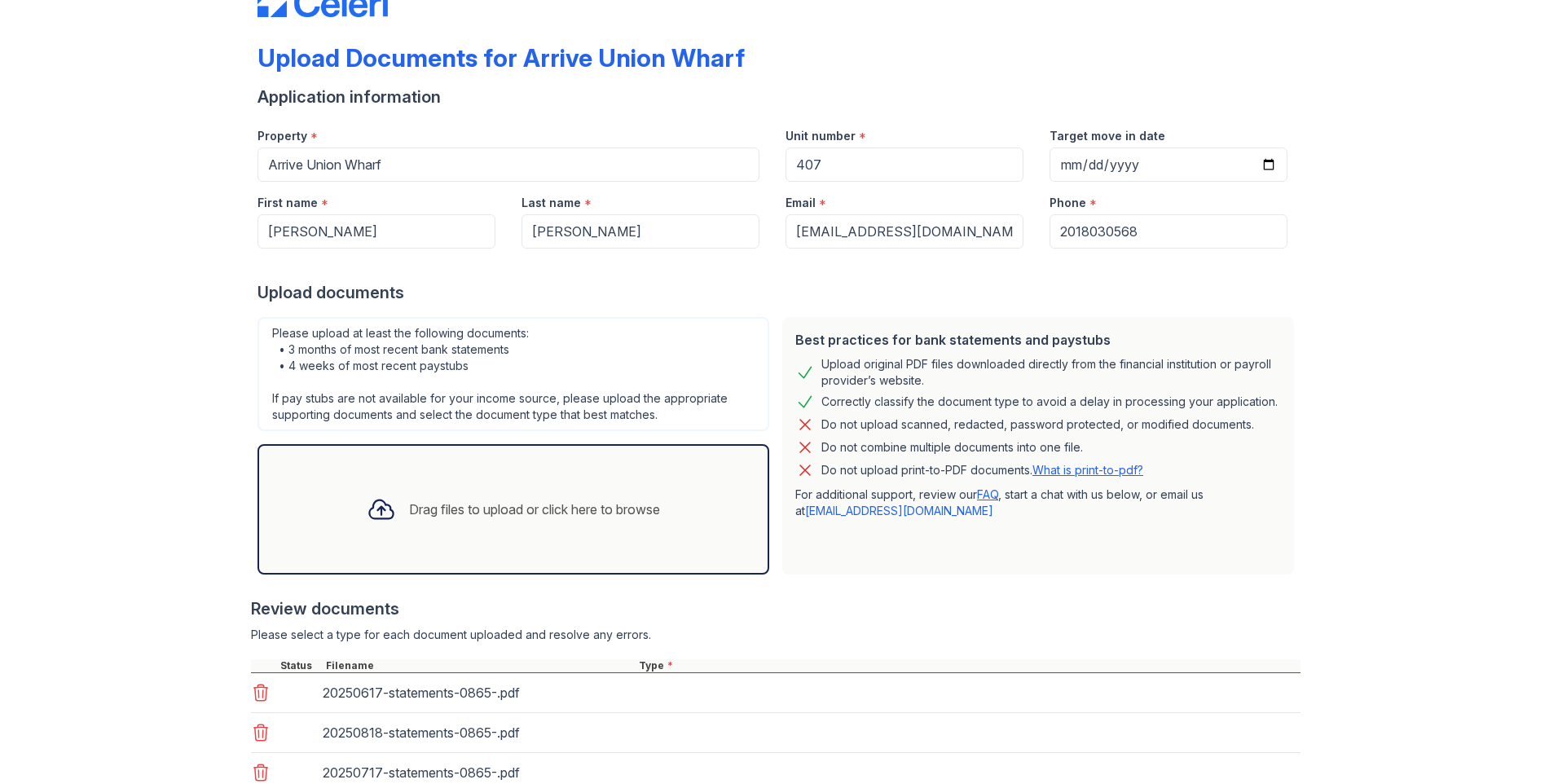
scroll to position [91, 0]
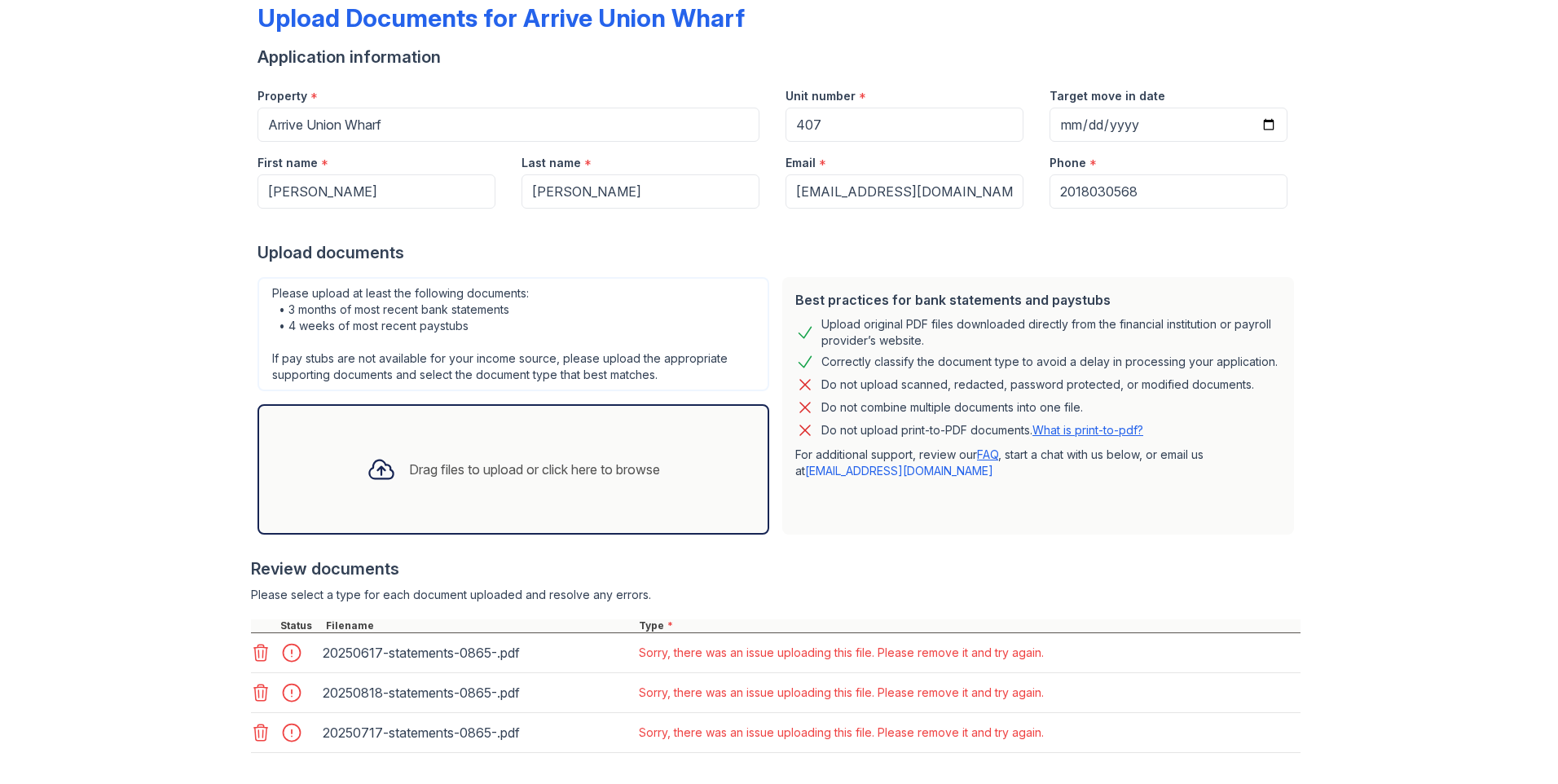
click at [256, 607] on icon at bounding box center [260, 652] width 20 height 20
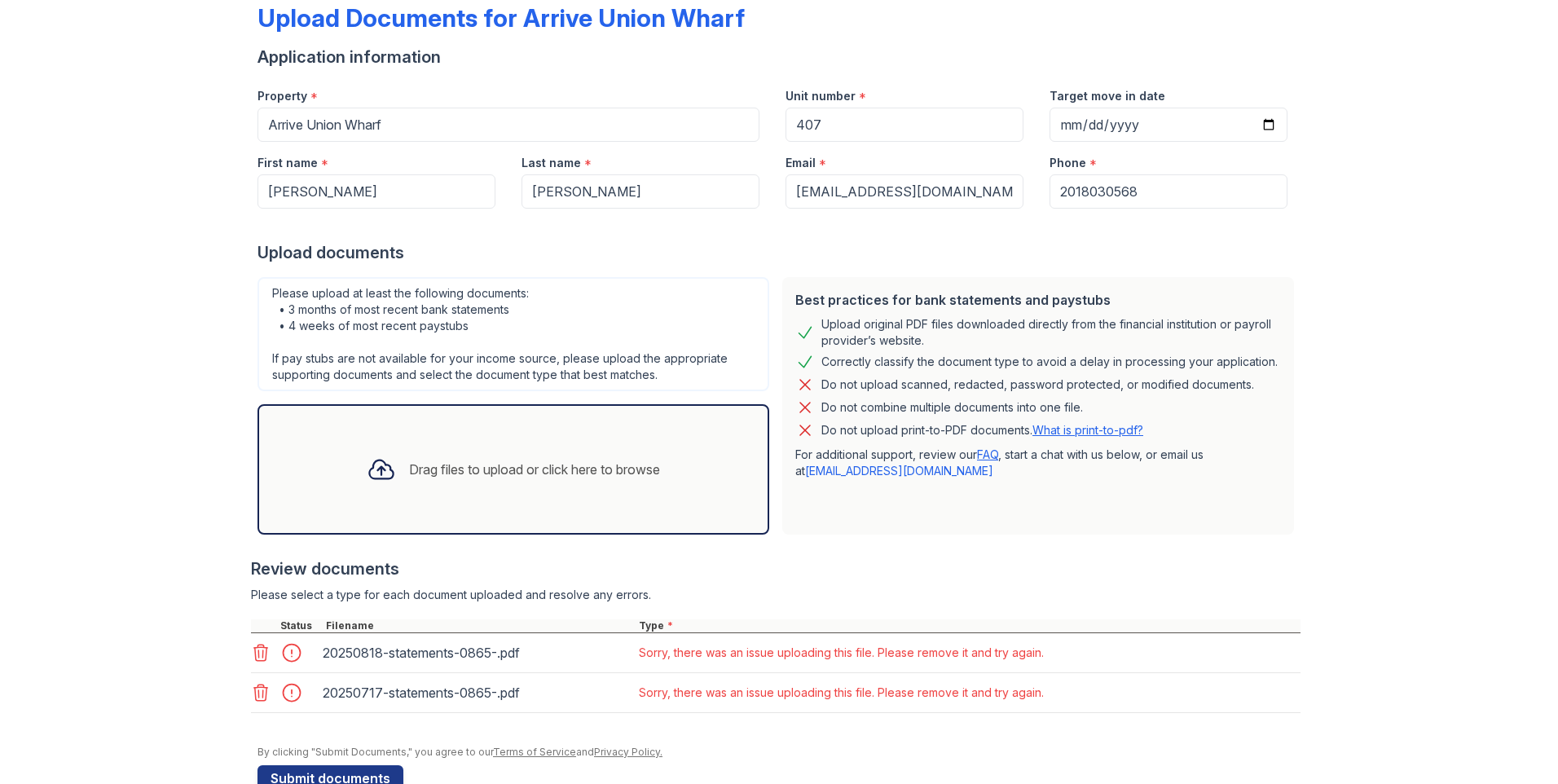
click at [256, 607] on icon at bounding box center [260, 652] width 20 height 20
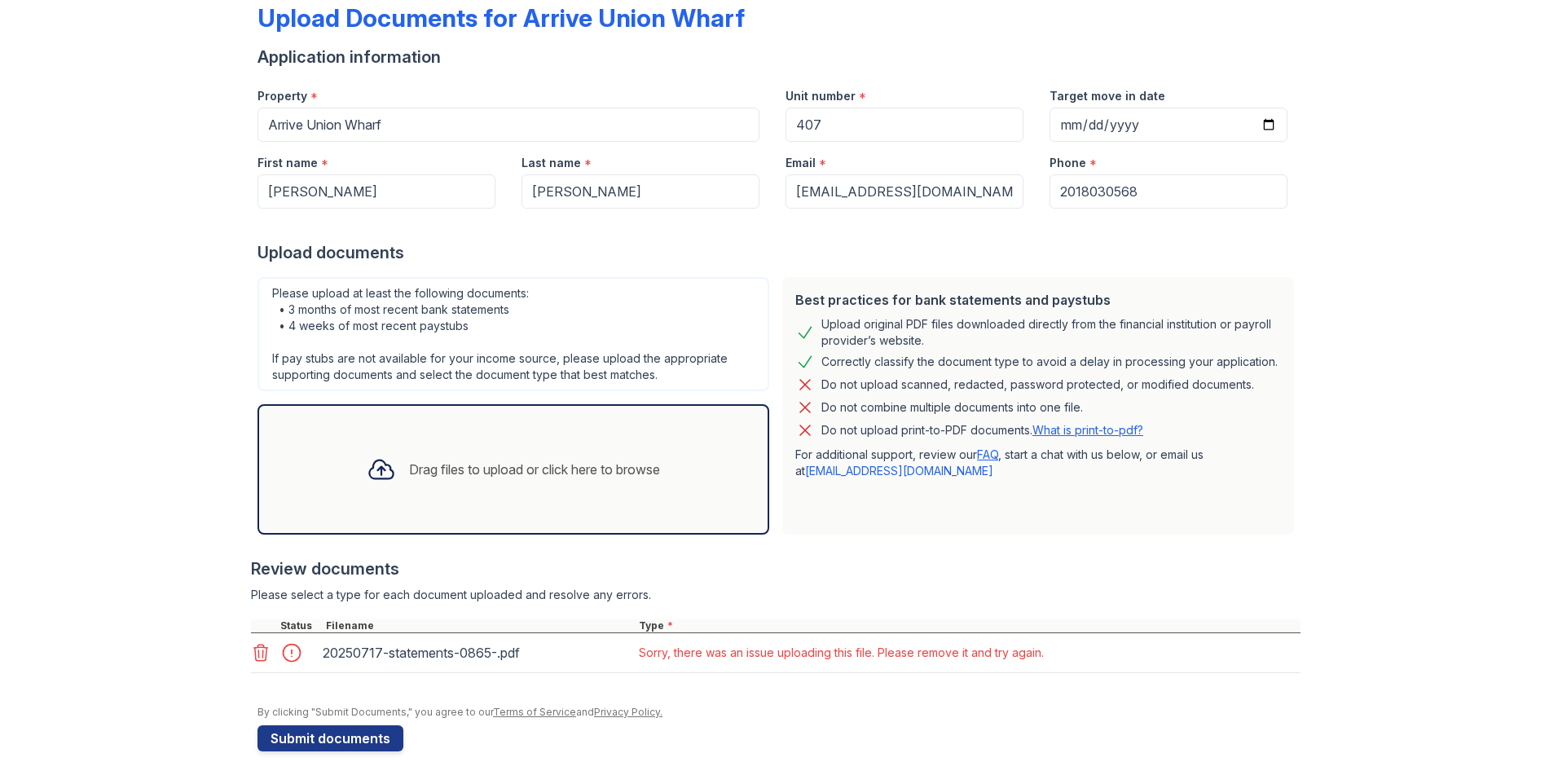
click at [255, 607] on icon at bounding box center [261, 652] width 14 height 16
click at [252, 607] on icon at bounding box center [260, 652] width 20 height 20
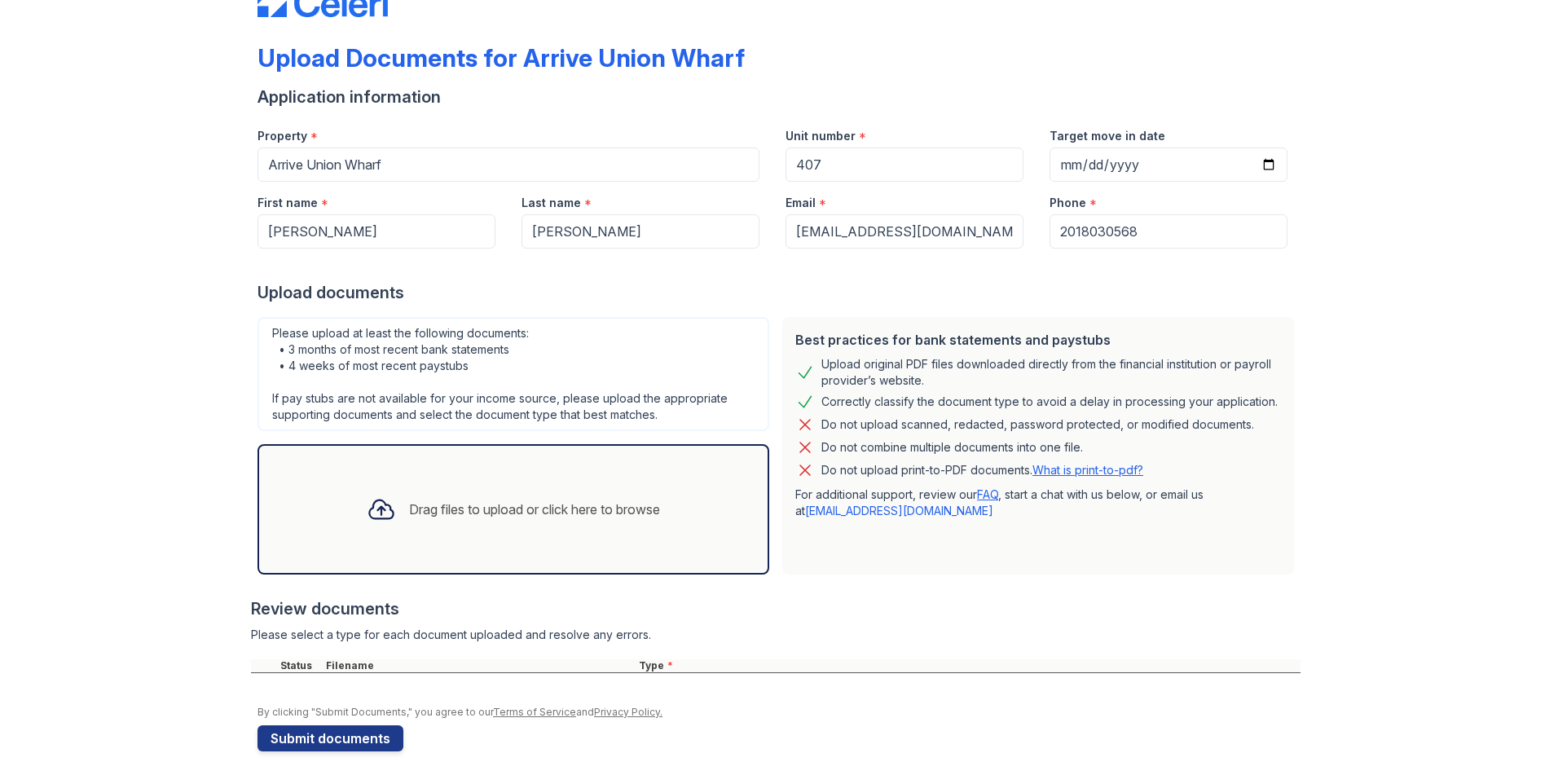
scroll to position [51, 0]
